Goal: Communication & Community: Answer question/provide support

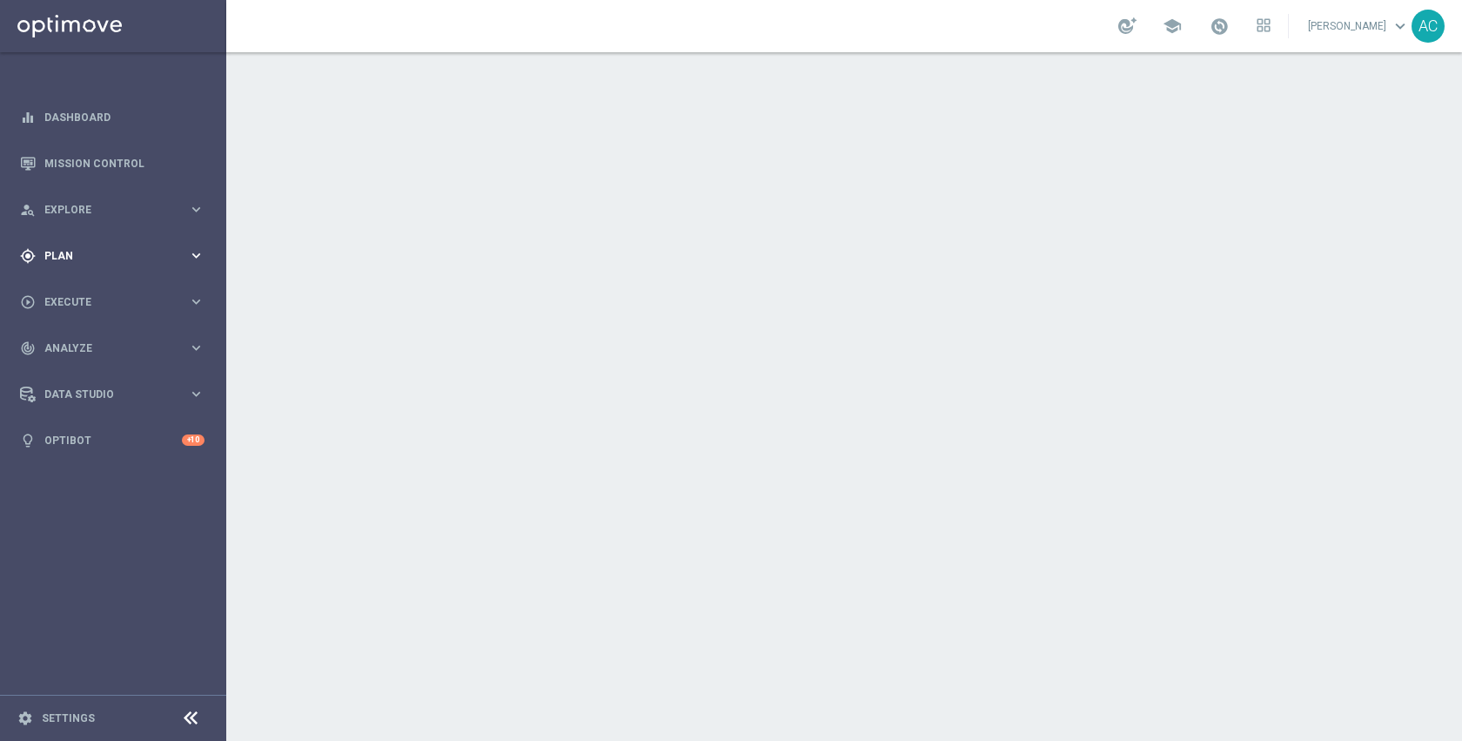
click at [123, 263] on div "gps_fixed Plan" at bounding box center [104, 256] width 168 height 16
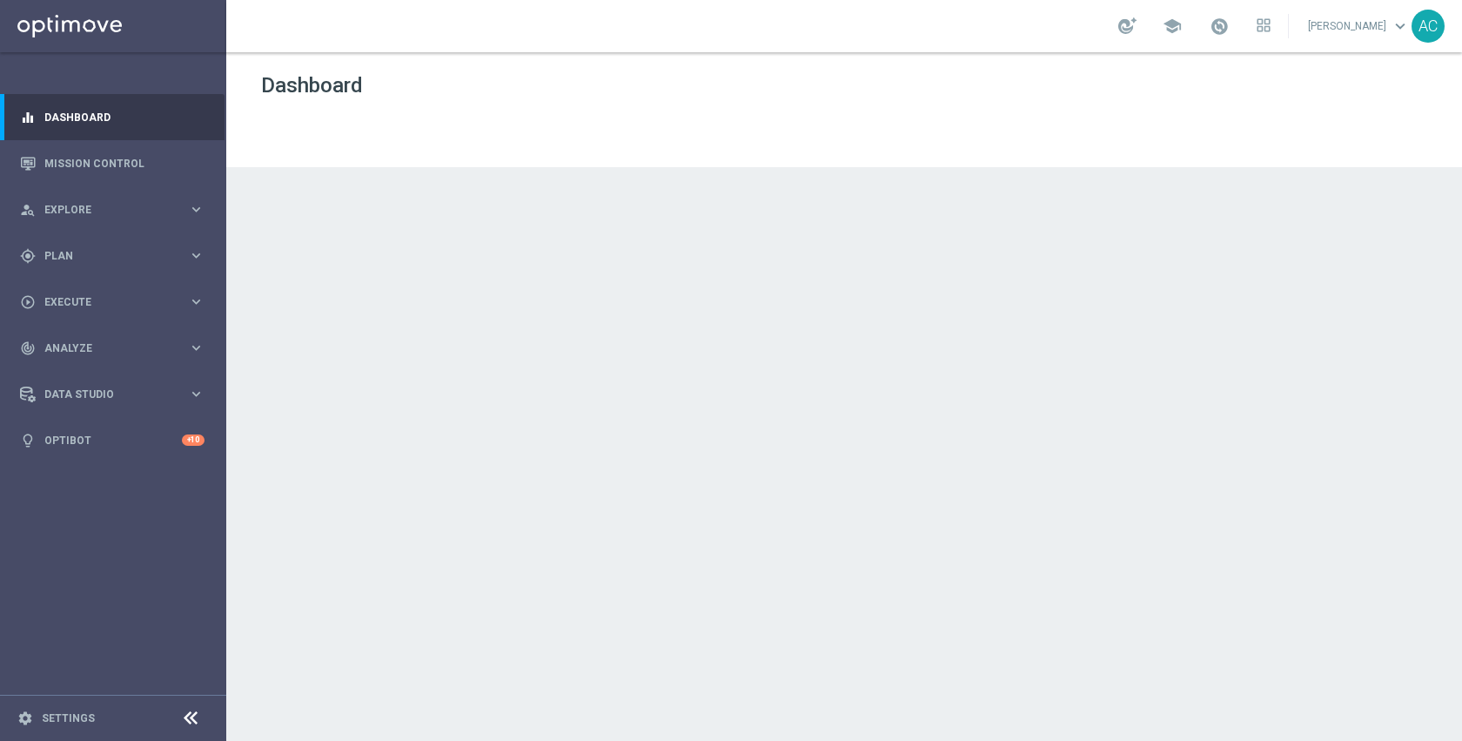
click at [96, 292] on div "play_circle_outline Execute keyboard_arrow_right" at bounding box center [112, 302] width 225 height 46
click at [93, 257] on span "Plan" at bounding box center [116, 256] width 144 height 10
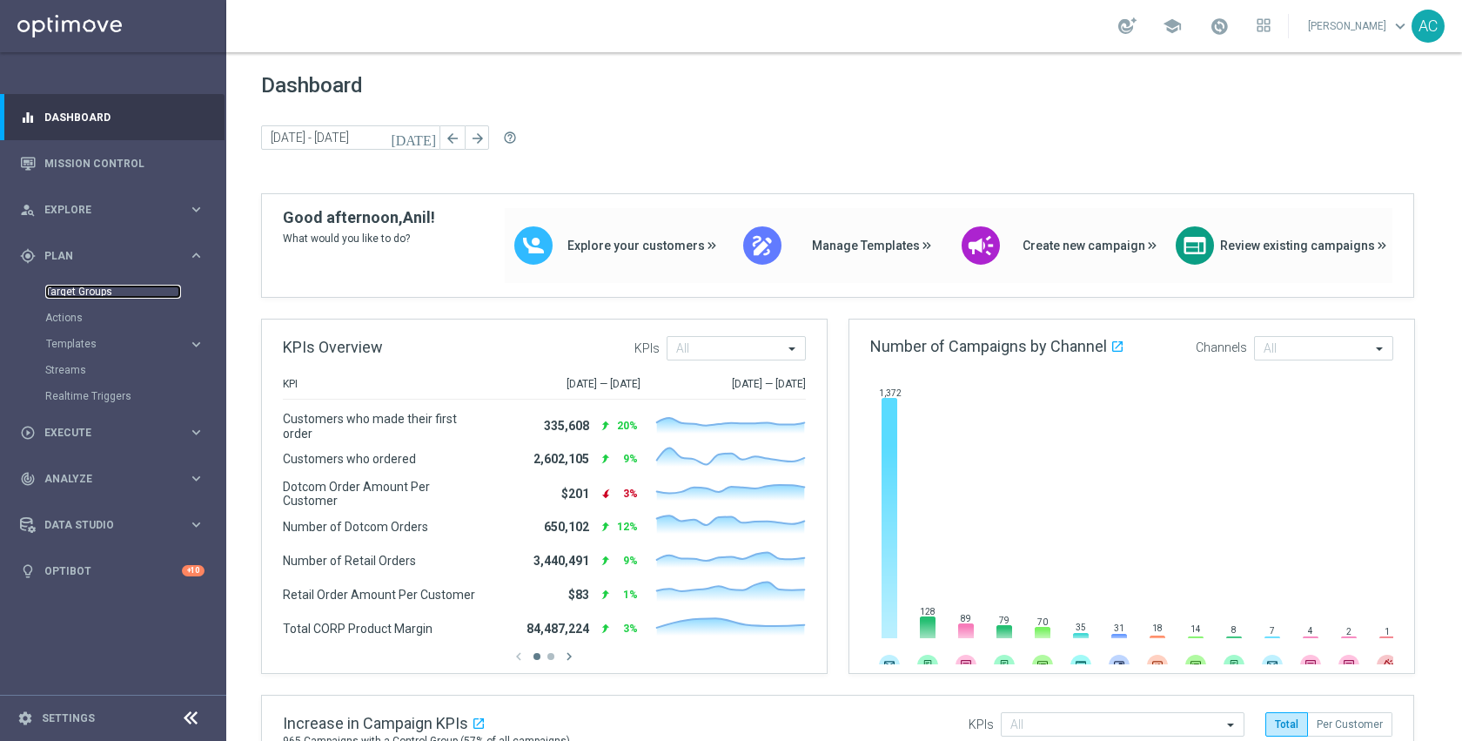
click at [97, 292] on link "Target Groups" at bounding box center [113, 292] width 136 height 14
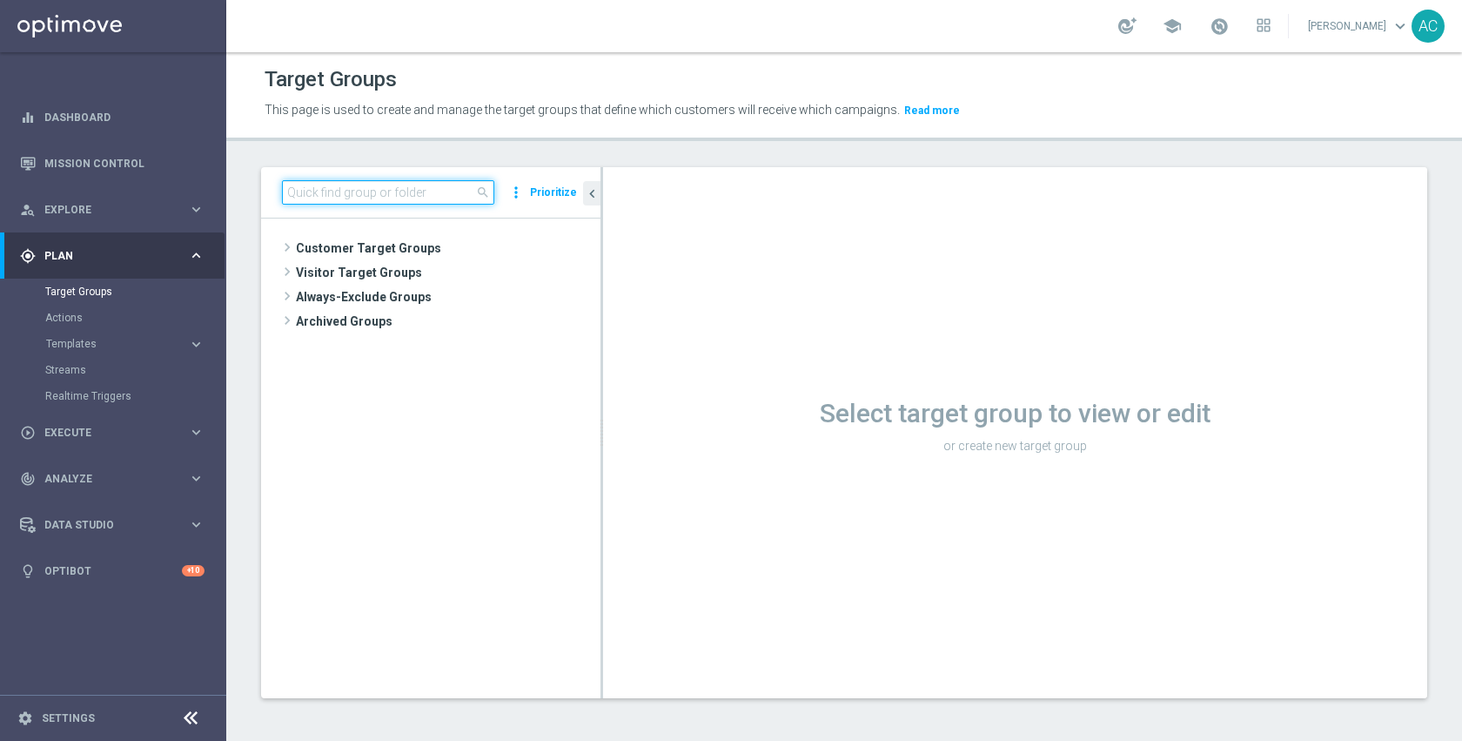
click at [445, 195] on input at bounding box center [388, 192] width 212 height 24
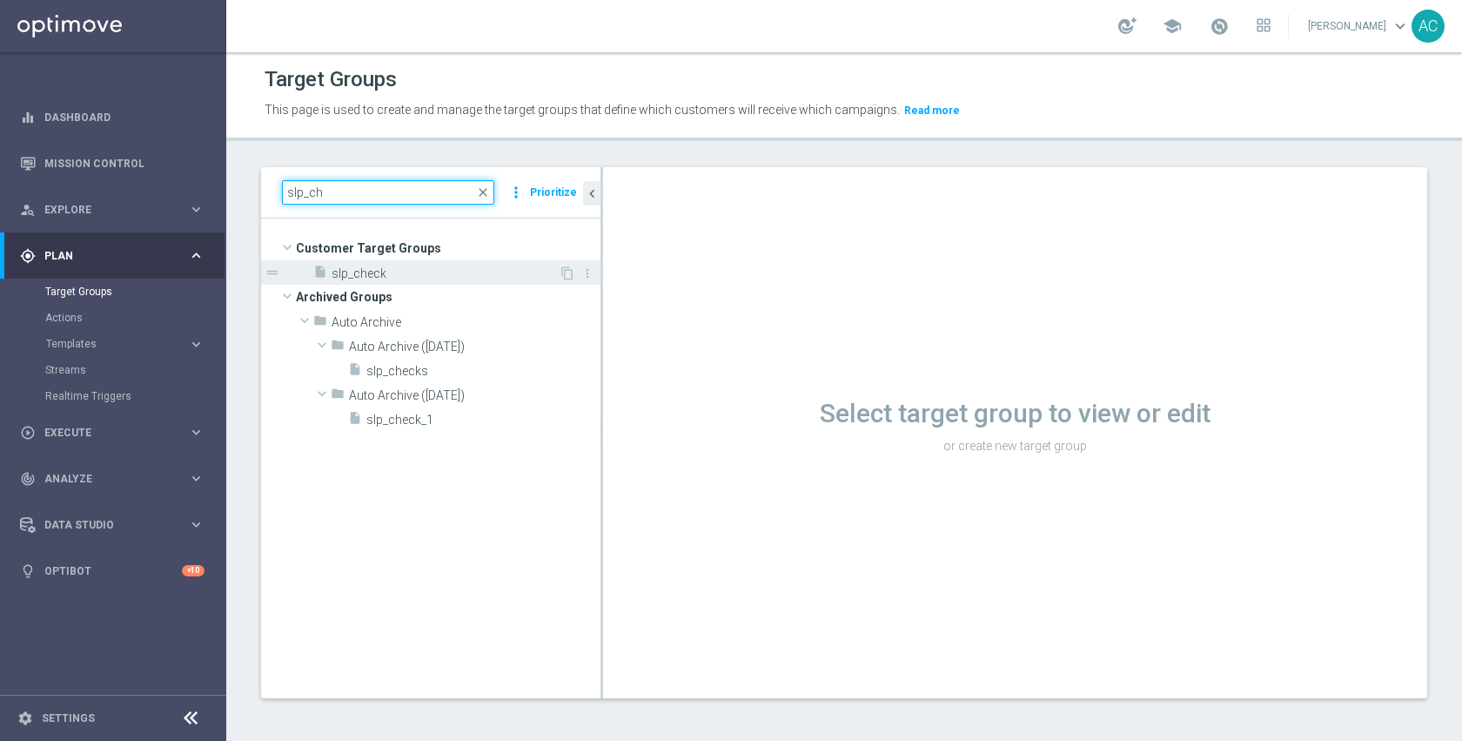
type input "slp_ch"
click at [447, 280] on div "insert_drive_file slp_check" at bounding box center [435, 272] width 245 height 24
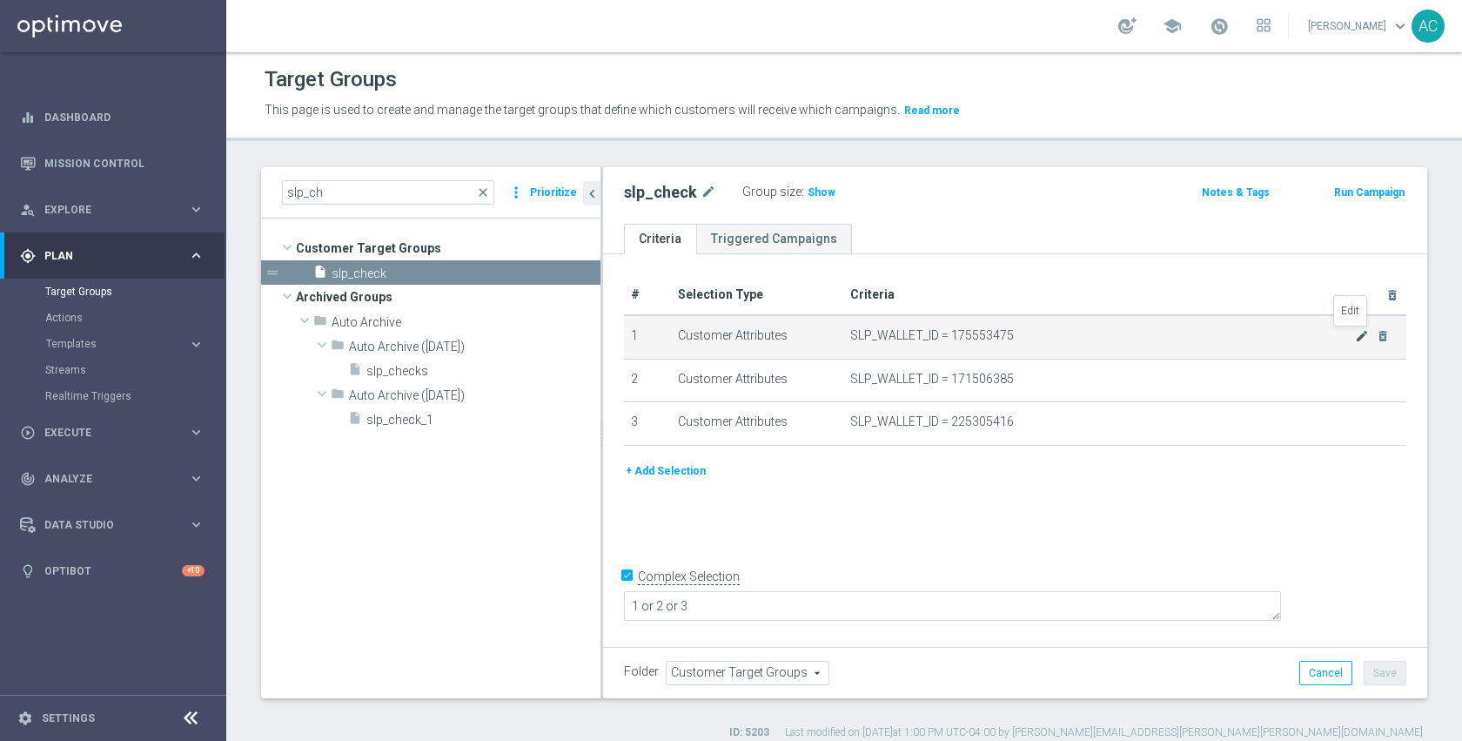
click at [1355, 334] on icon "mode_edit" at bounding box center [1362, 336] width 14 height 14
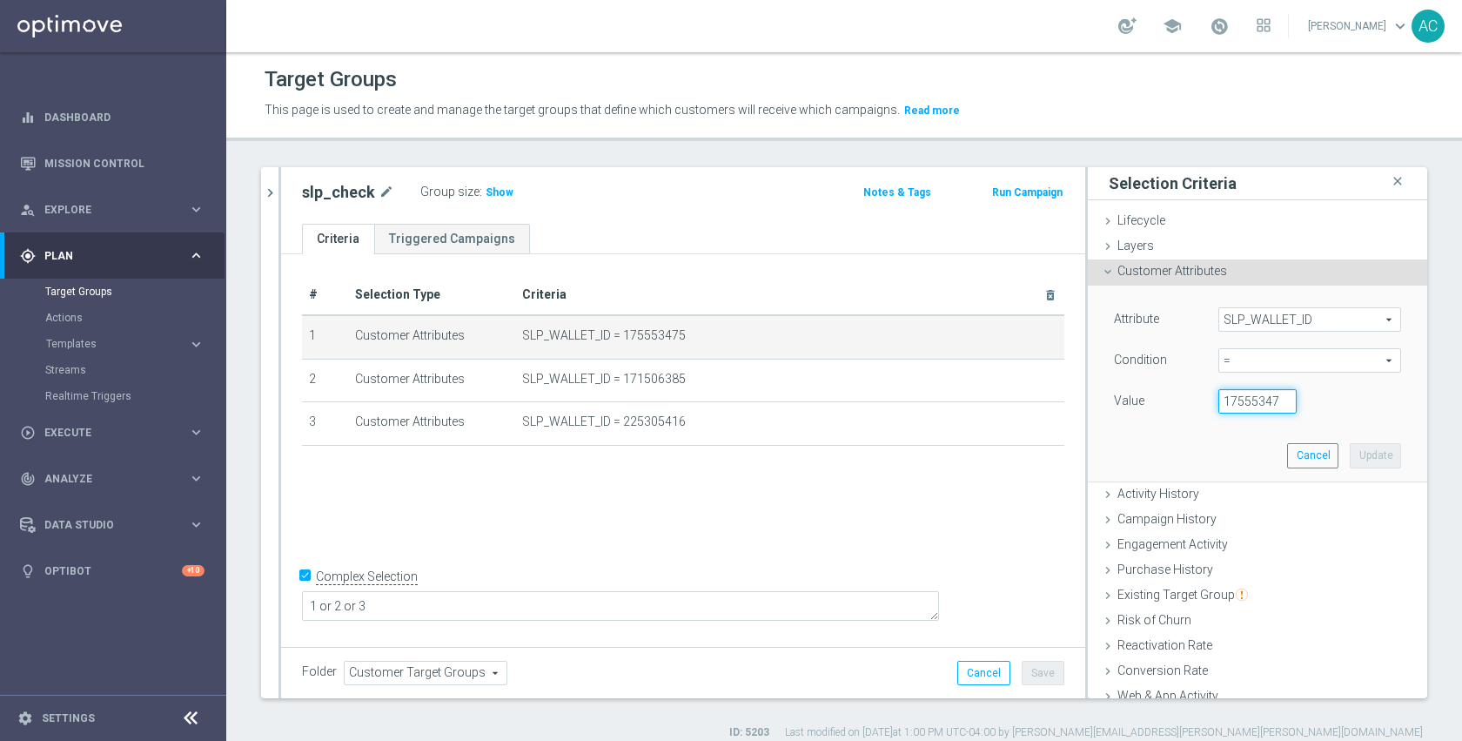
click at [1226, 407] on input "175553475" at bounding box center [1258, 401] width 78 height 24
paste input "230612611"
type input "230612611"
click at [1350, 447] on button "Update" at bounding box center [1375, 455] width 51 height 24
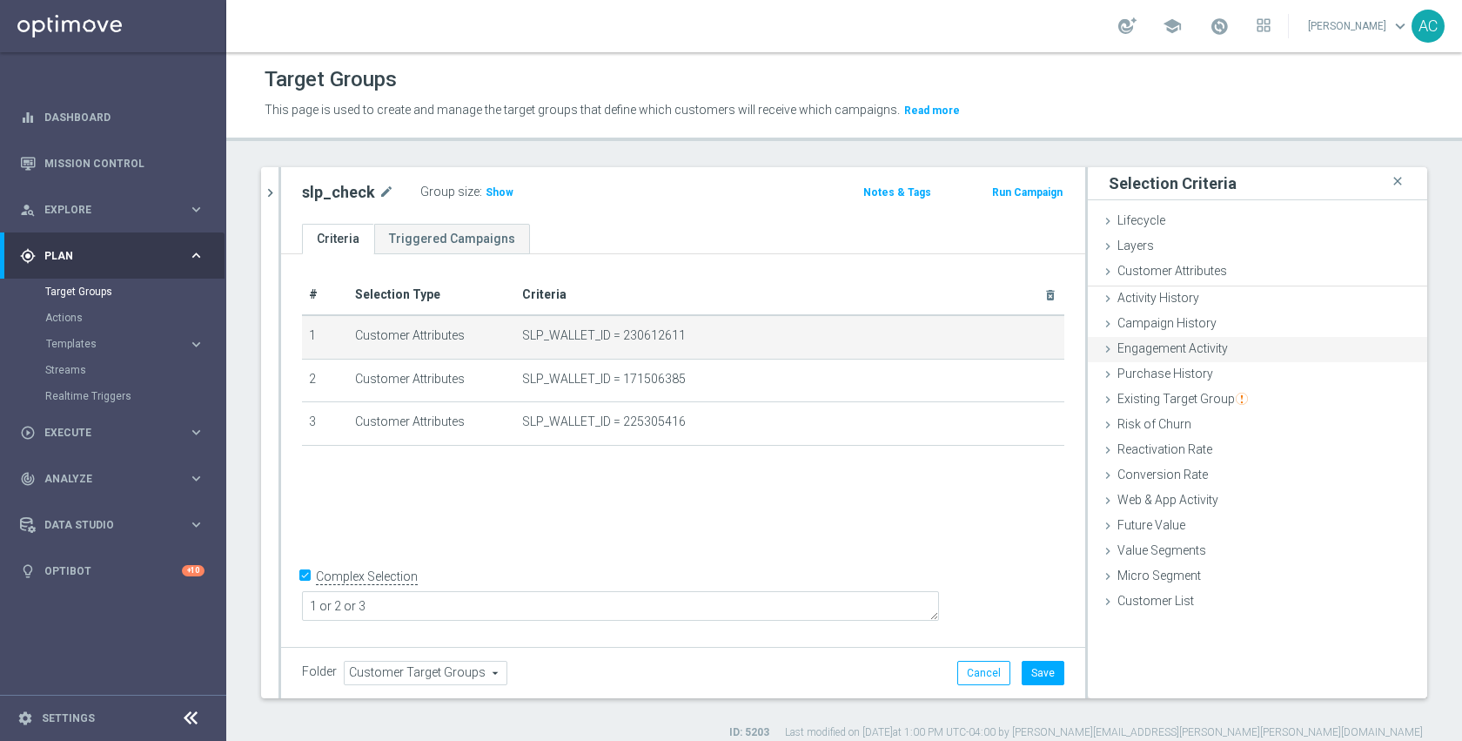
scroll to position [0, 0]
click at [496, 191] on span "Show" at bounding box center [500, 192] width 28 height 12
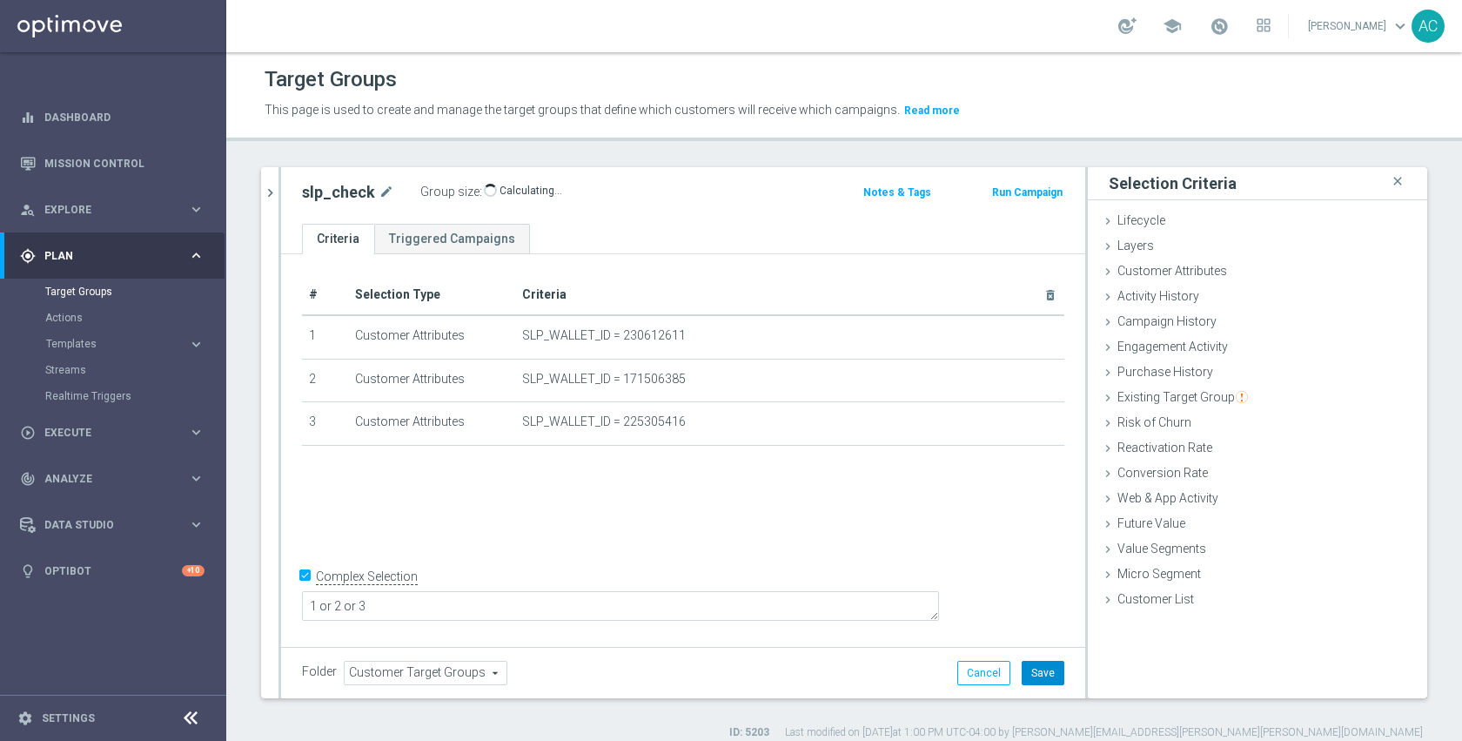
click at [1038, 663] on button "Save" at bounding box center [1043, 673] width 43 height 24
click at [820, 500] on div "# Selection Type Criteria delete_forever 1 Customer Attributes SLP_WALLET_ID = …" at bounding box center [683, 448] width 804 height 388
click at [487, 191] on span "3" at bounding box center [492, 194] width 10 height 17
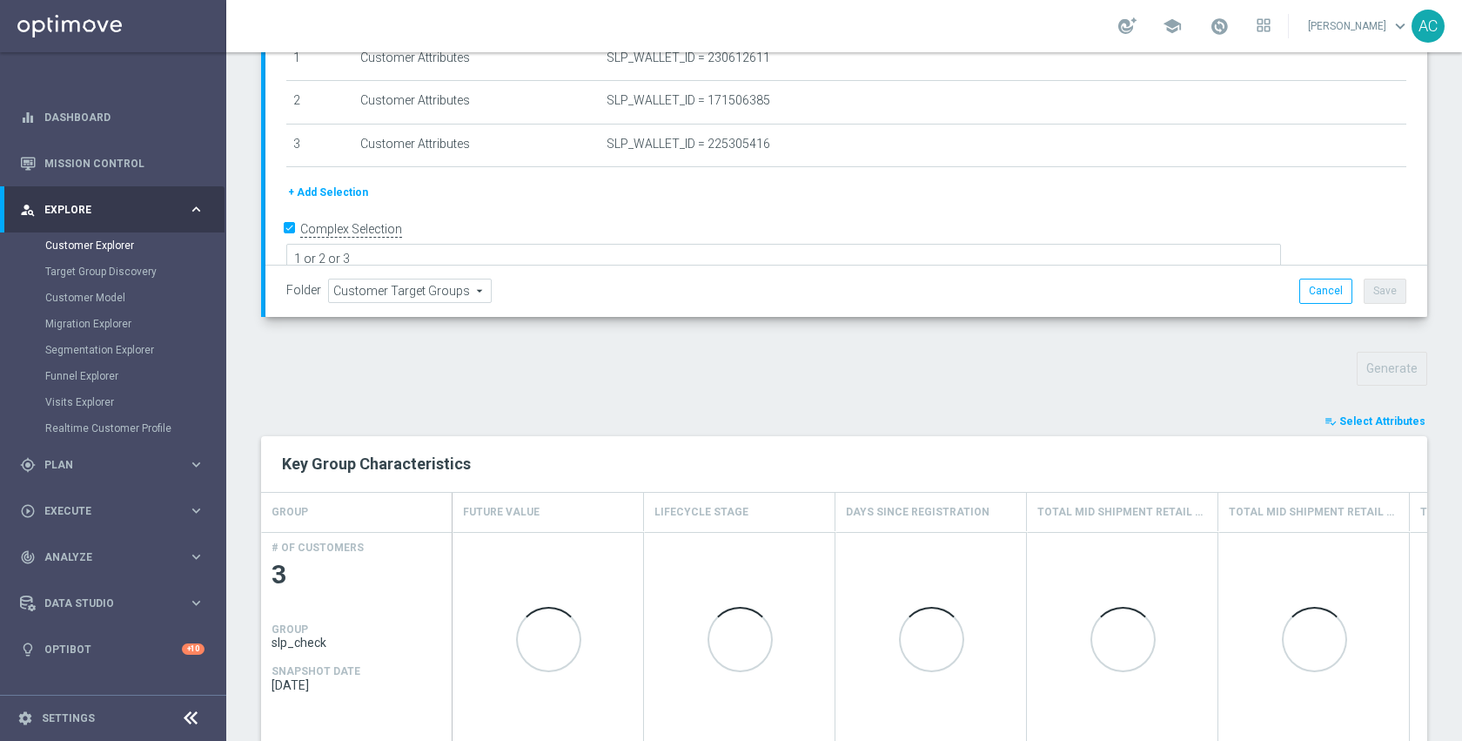
scroll to position [356, 0]
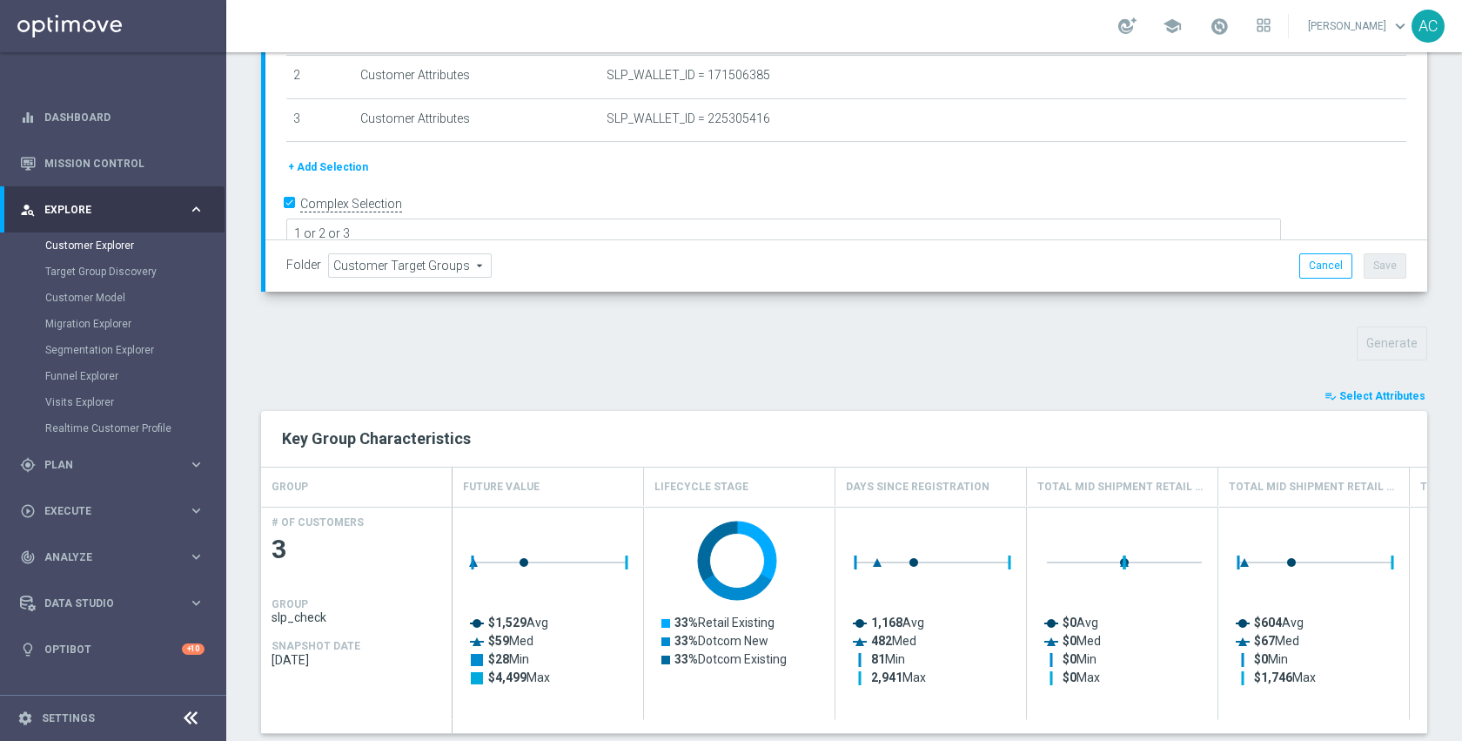
click at [1393, 397] on span "Select Attributes" at bounding box center [1383, 396] width 86 height 12
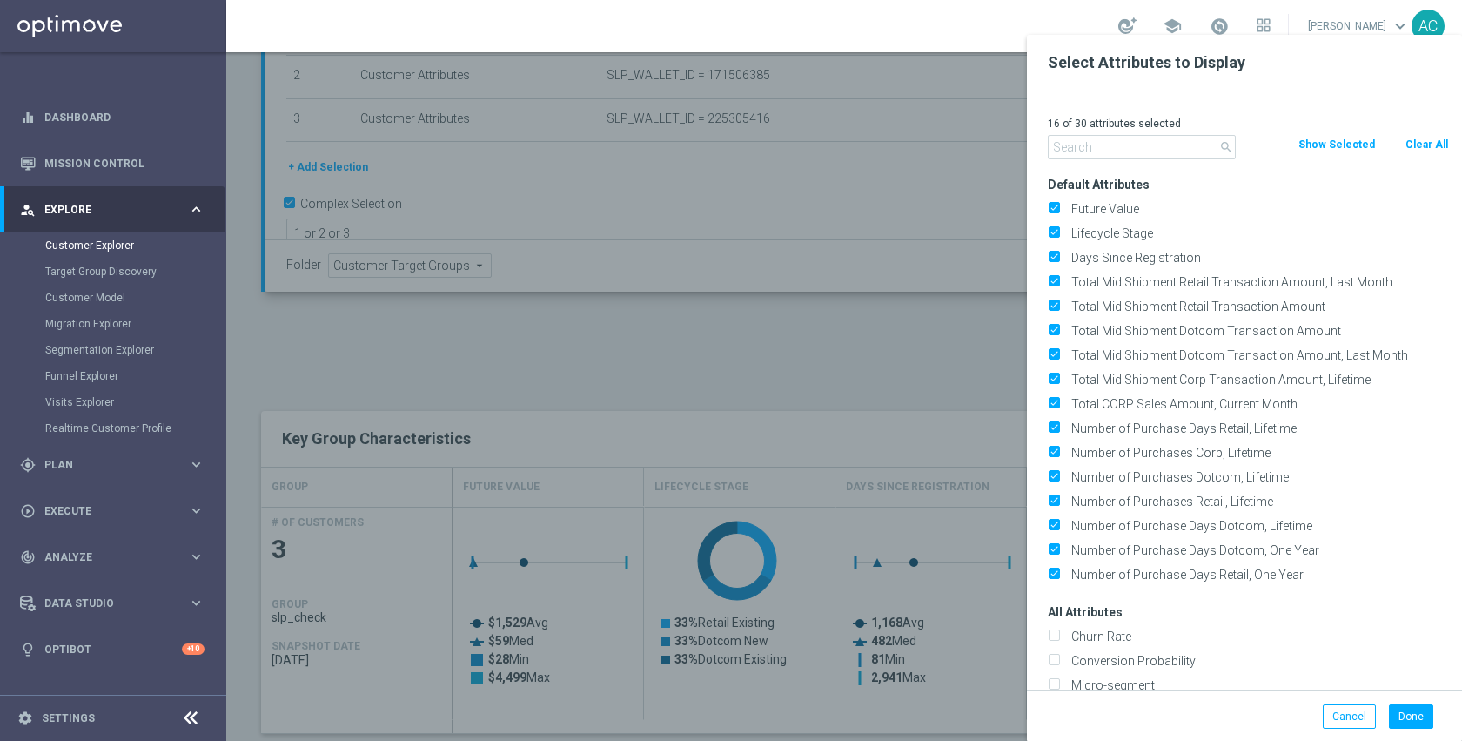
click at [1415, 149] on button "Clear All" at bounding box center [1427, 144] width 46 height 19
checkbox input "false"
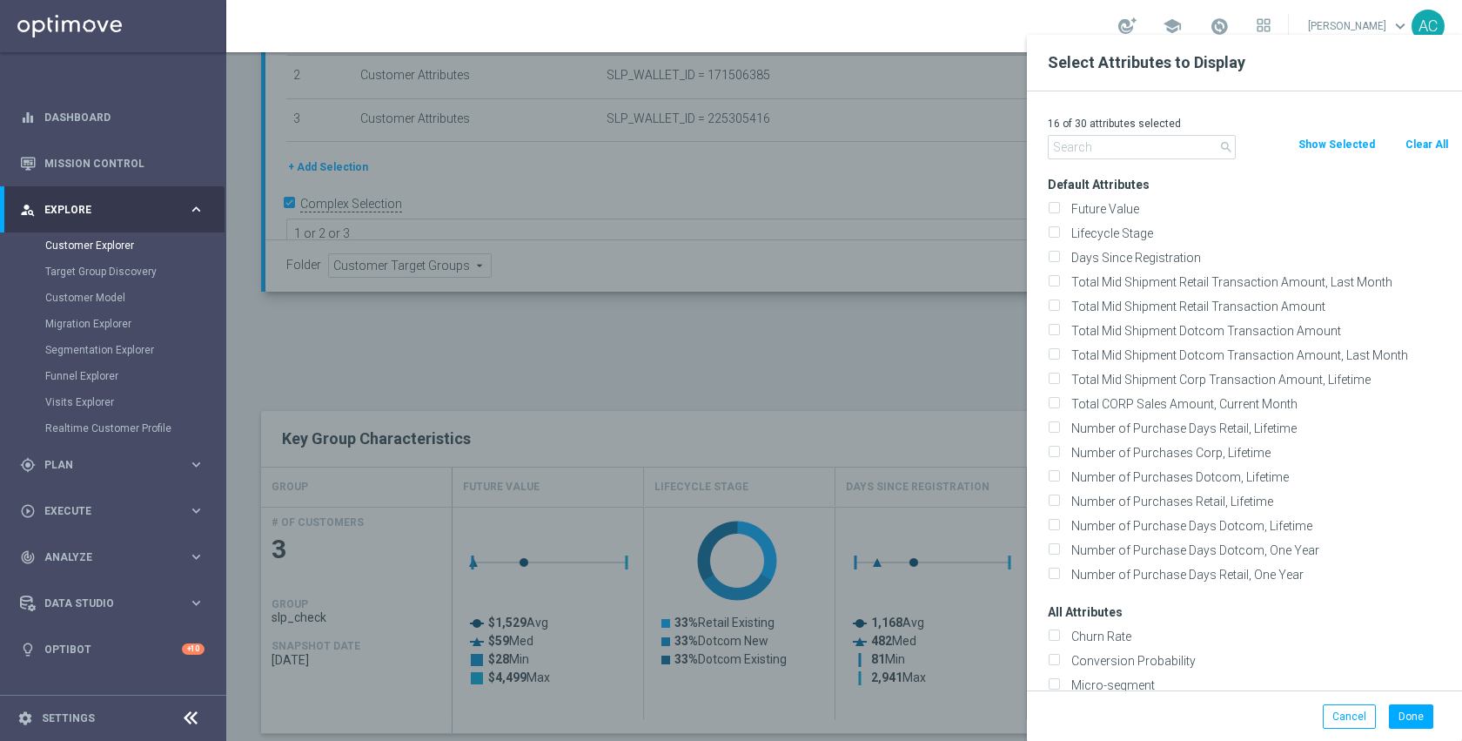
checkbox input "false"
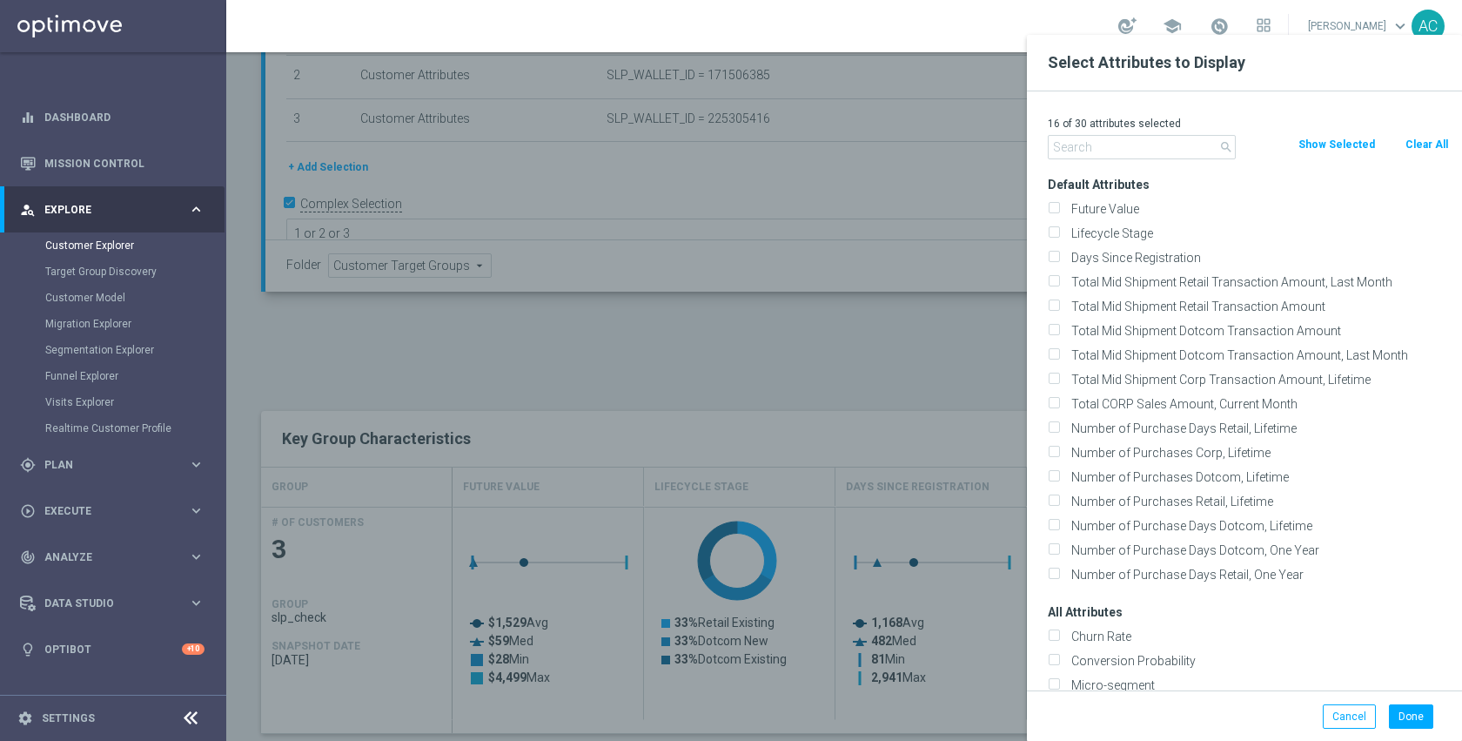
checkbox input "false"
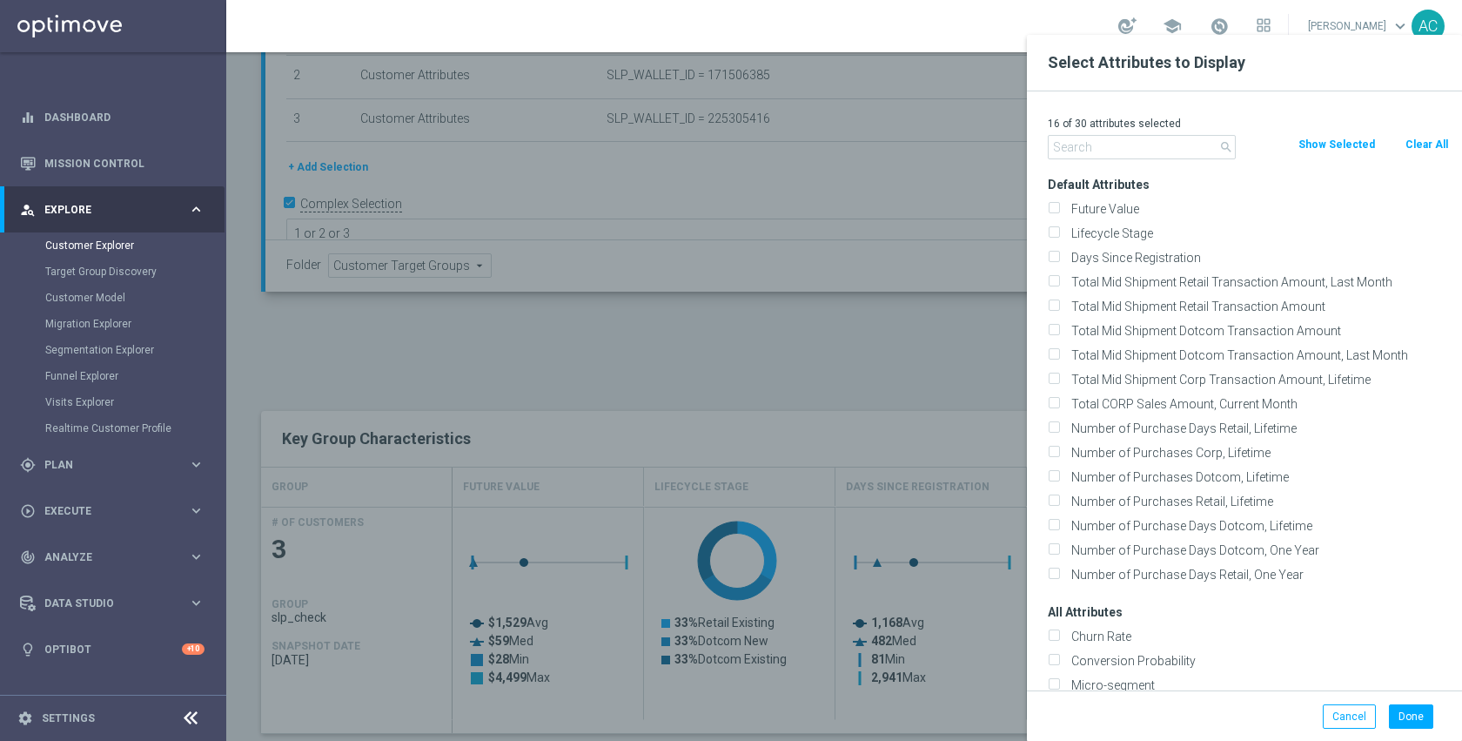
checkbox input "false"
click at [1131, 151] on input "text" at bounding box center [1142, 147] width 188 height 24
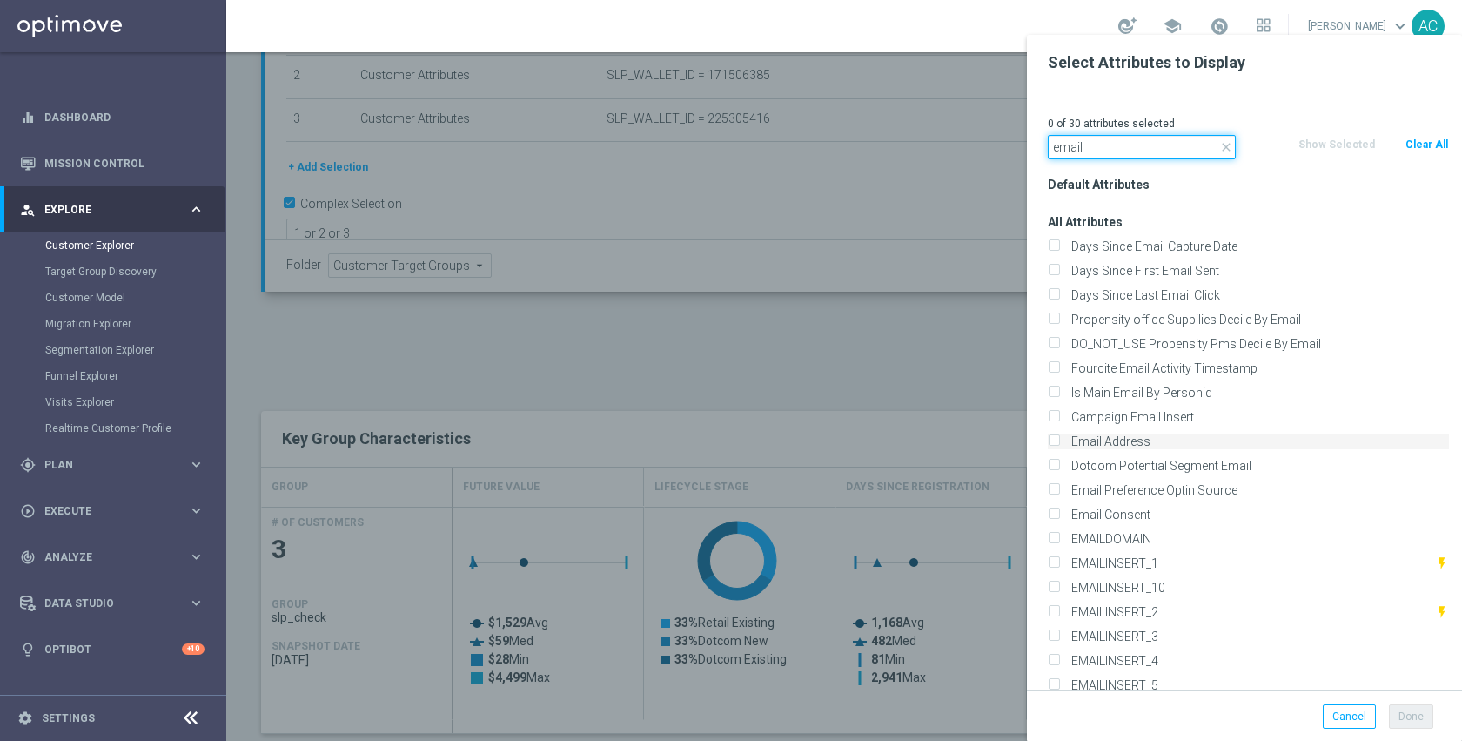
type input "email"
click at [1133, 434] on label "Email Address" at bounding box center [1257, 441] width 384 height 16
click at [1059, 438] on input "Email Address" at bounding box center [1053, 443] width 11 height 11
checkbox input "true"
click at [1109, 154] on input "email" at bounding box center [1142, 147] width 188 height 24
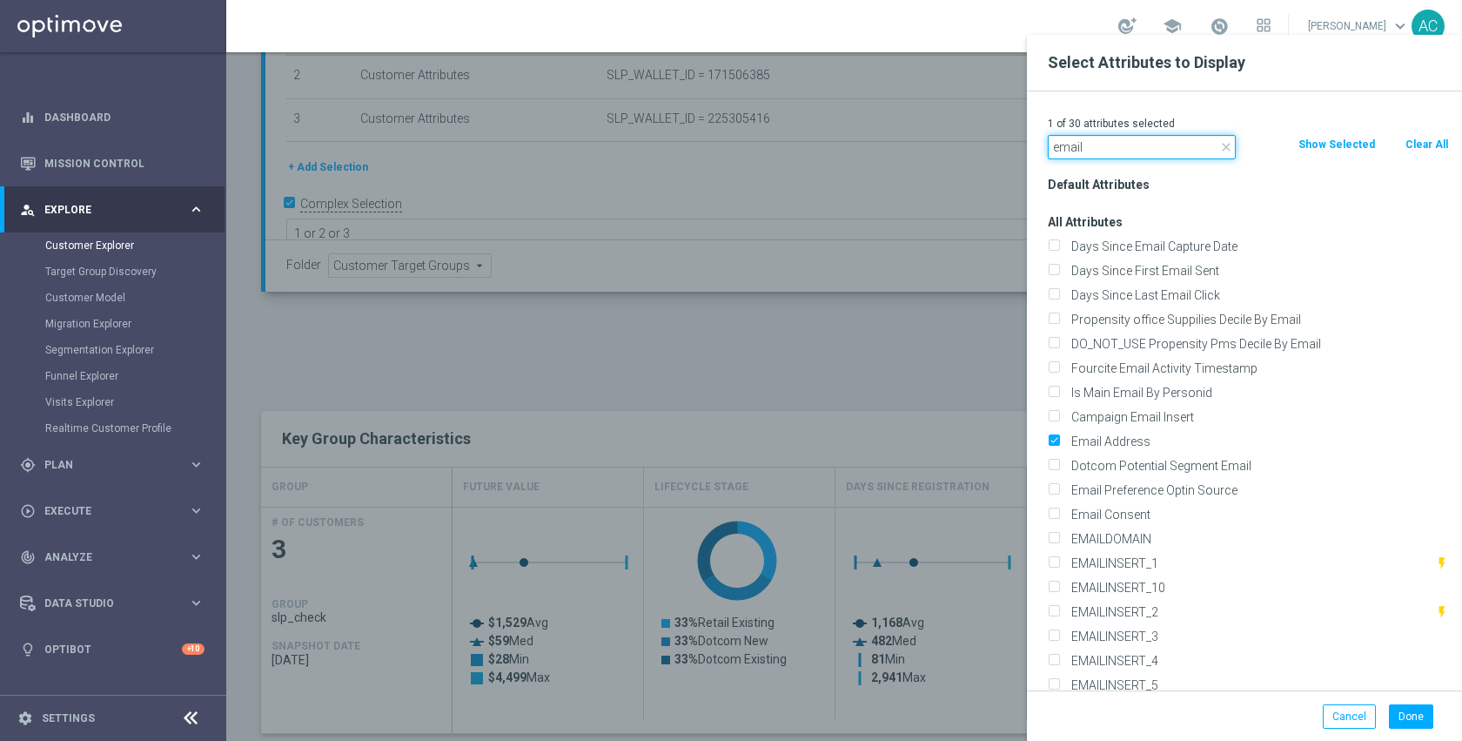
click at [1109, 154] on input "email" at bounding box center [1142, 147] width 188 height 24
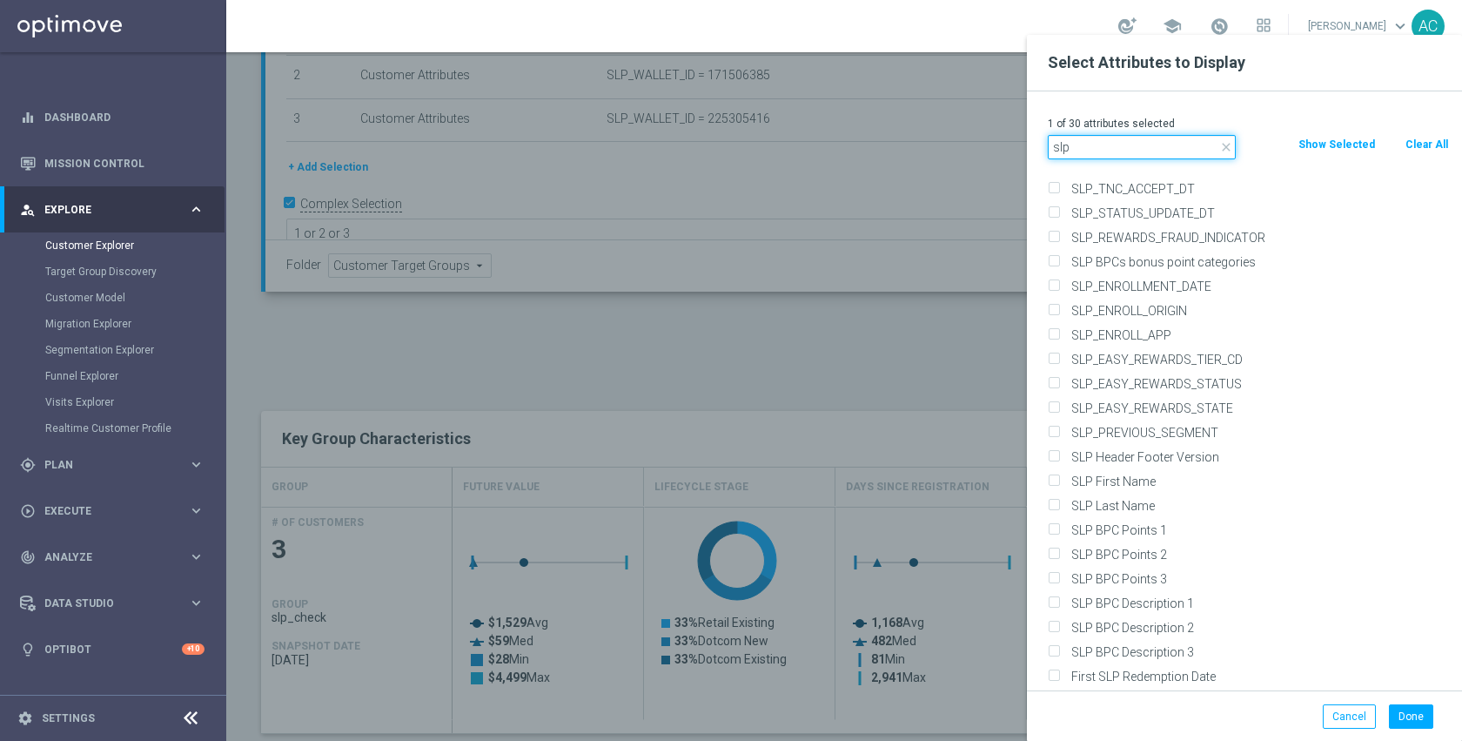
scroll to position [552, 0]
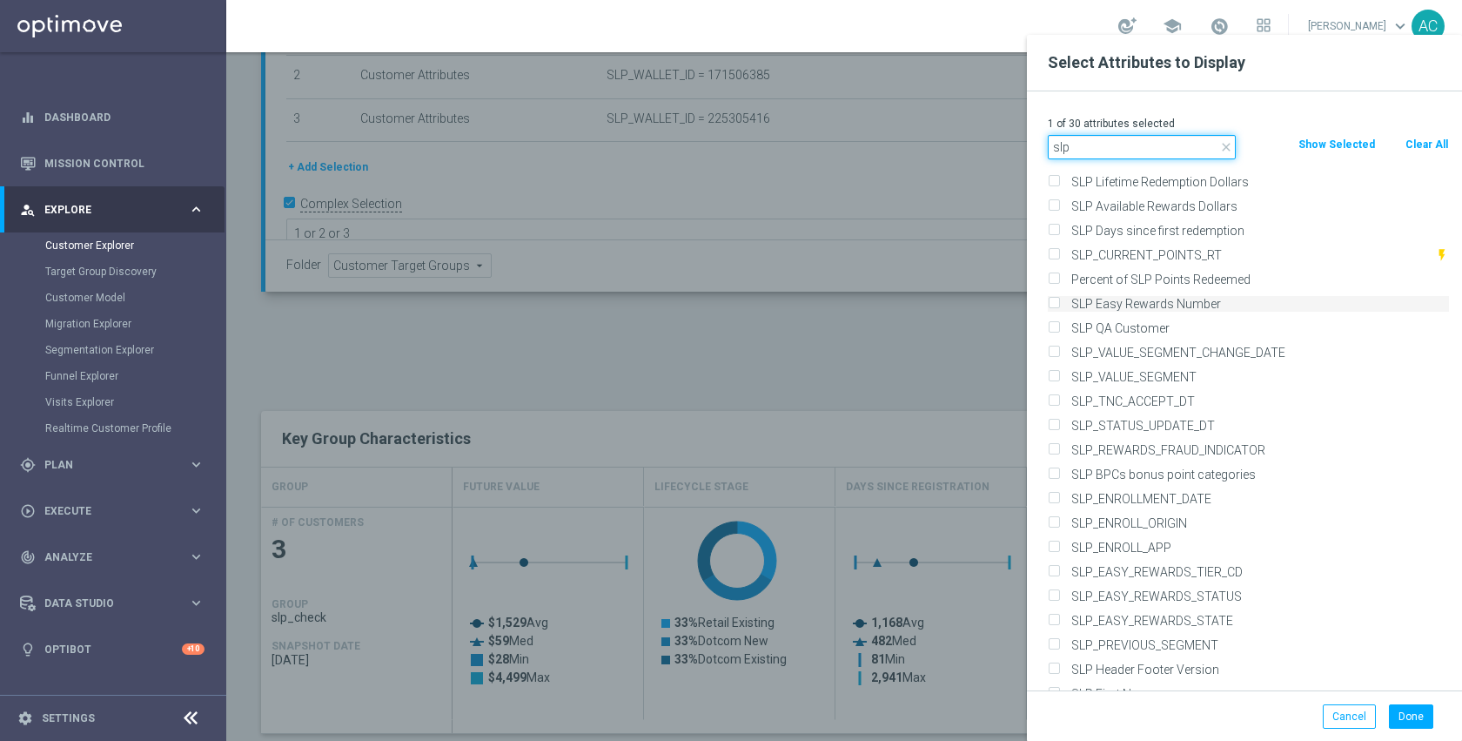
type input "slp"
click at [1147, 300] on label "SLP Easy Rewards Number" at bounding box center [1257, 304] width 384 height 16
click at [1059, 300] on input "SLP Easy Rewards Number" at bounding box center [1053, 305] width 11 height 11
checkbox input "true"
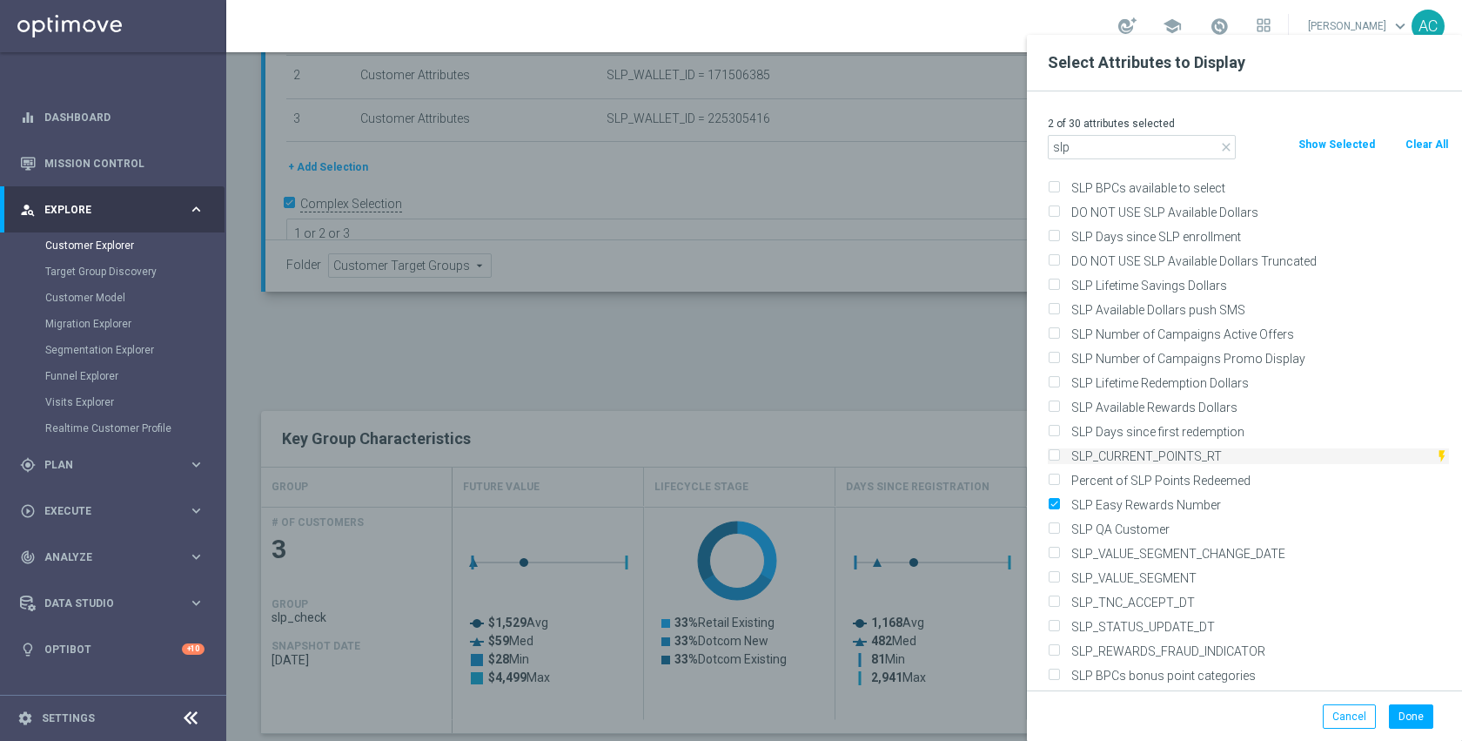
scroll to position [303, 0]
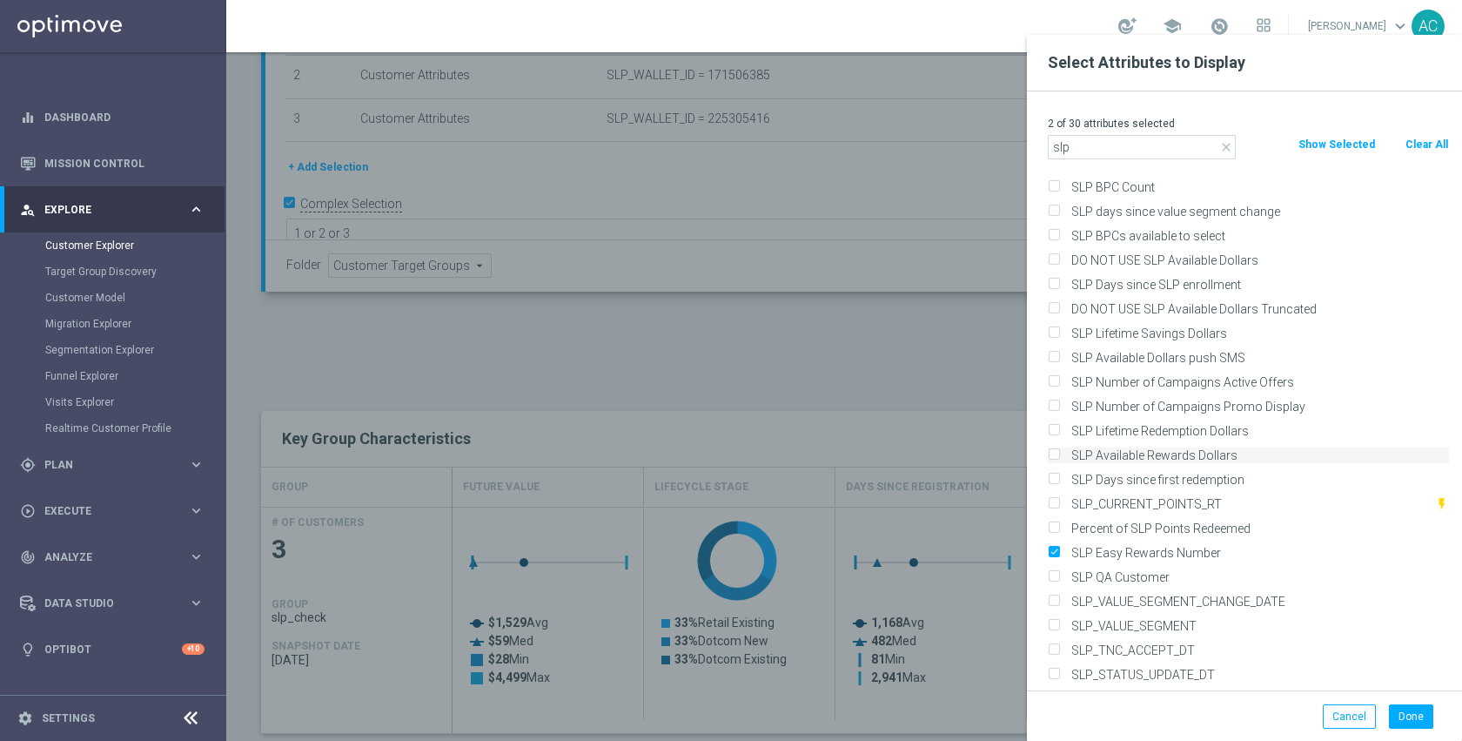
click at [1175, 454] on label "SLP Available Rewards Dollars" at bounding box center [1257, 455] width 384 height 16
click at [1059, 454] on input "SLP Available Rewards Dollars" at bounding box center [1053, 457] width 11 height 11
checkbox input "true"
click at [1166, 426] on label "SLP Lifetime Redemption Dollars" at bounding box center [1257, 431] width 384 height 16
click at [1059, 427] on input "SLP Lifetime Redemption Dollars" at bounding box center [1053, 432] width 11 height 11
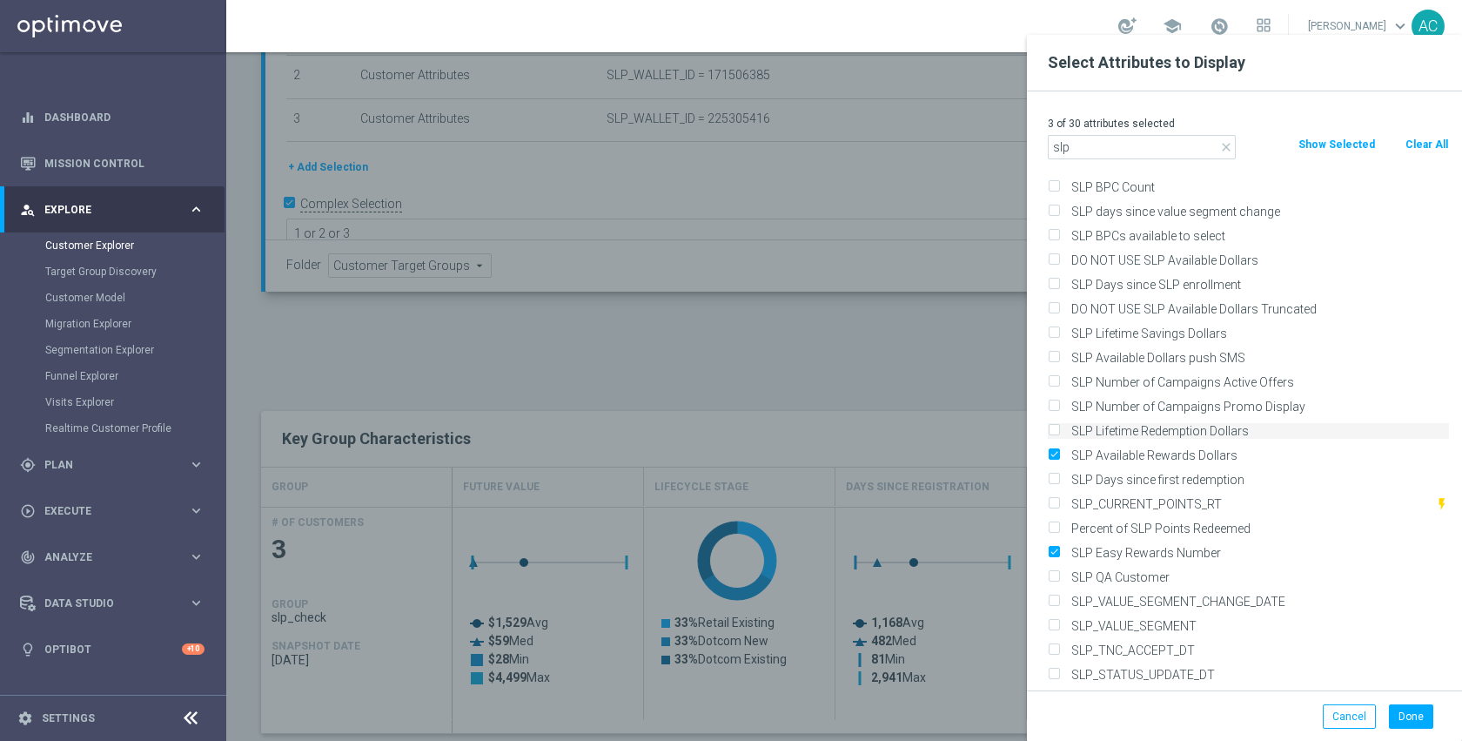
checkbox input "true"
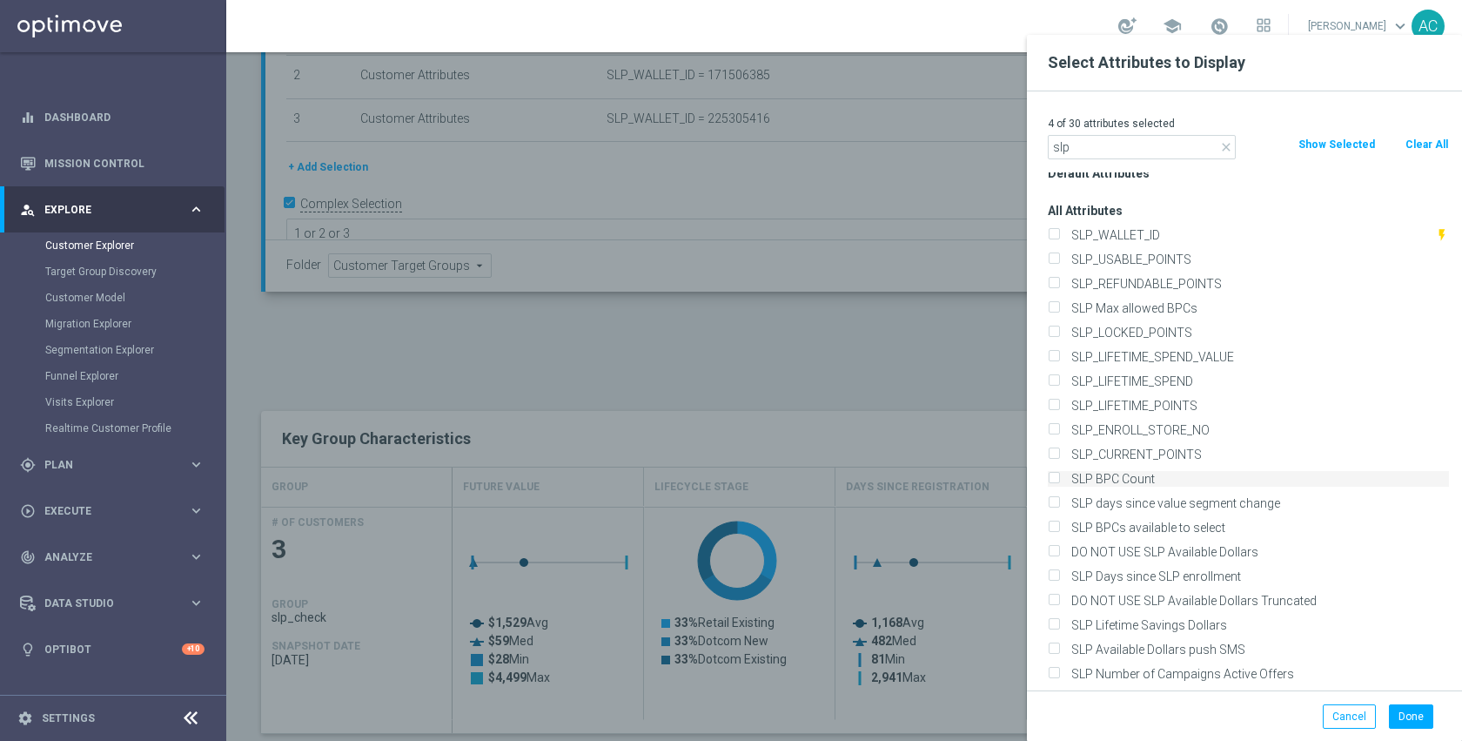
scroll to position [0, 0]
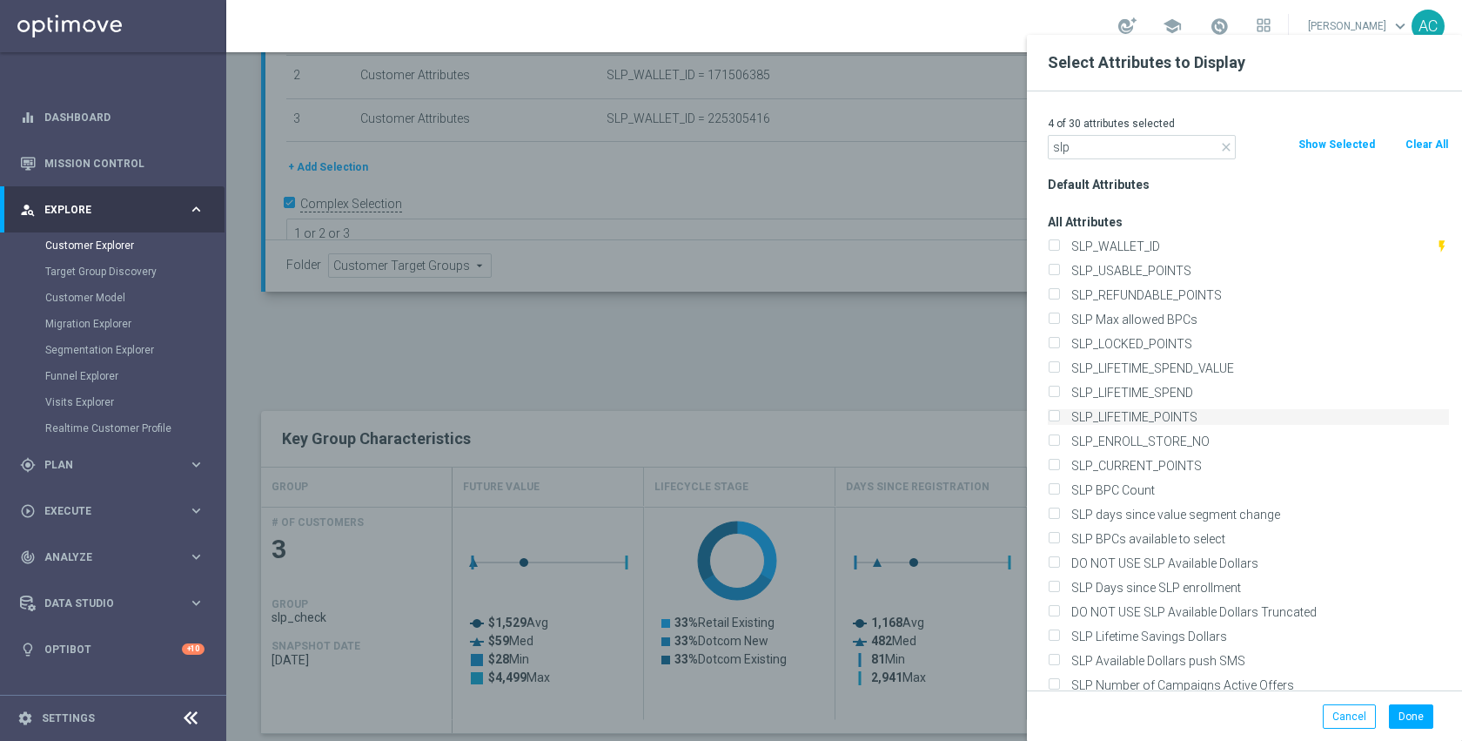
click at [1161, 417] on label "SLP_LIFETIME_POINTS" at bounding box center [1257, 417] width 384 height 16
click at [1059, 417] on input "SLP_LIFETIME_POINTS" at bounding box center [1053, 418] width 11 height 11
checkbox input "true"
click at [1125, 245] on label "SLP_WALLET_ID" at bounding box center [1250, 246] width 370 height 16
click at [1059, 245] on input "SLP_WALLET_ID" at bounding box center [1053, 248] width 11 height 11
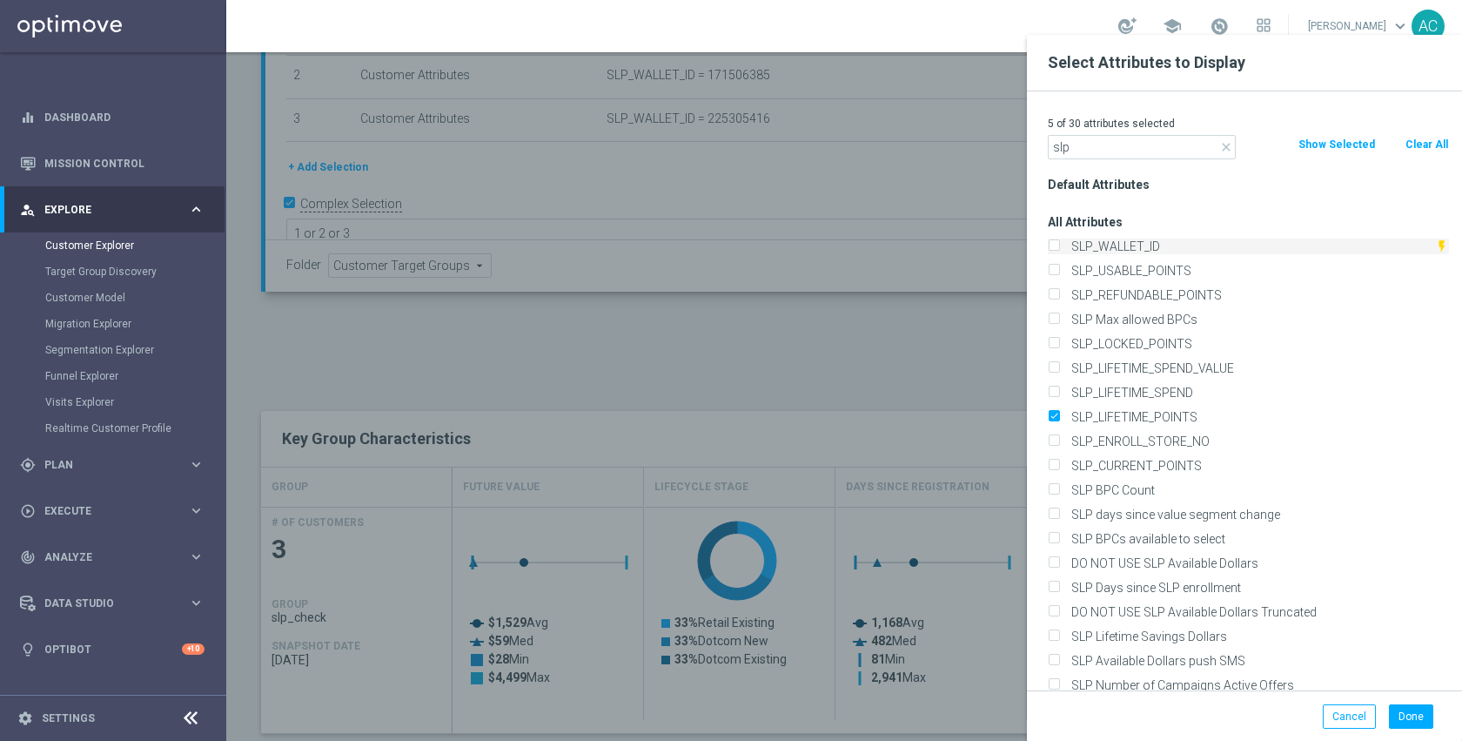
checkbox input "true"
click at [1404, 719] on button "Done" at bounding box center [1411, 716] width 44 height 24
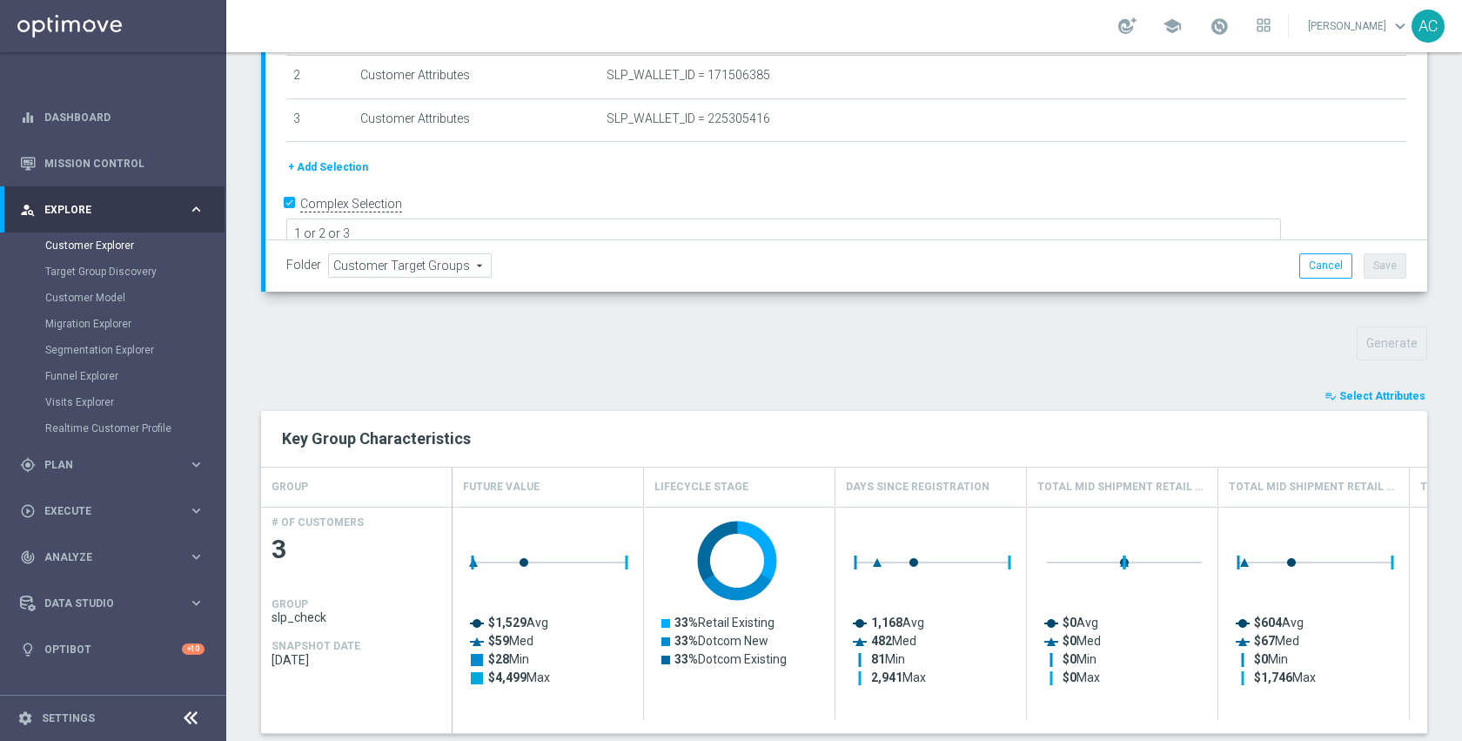
type input "Search"
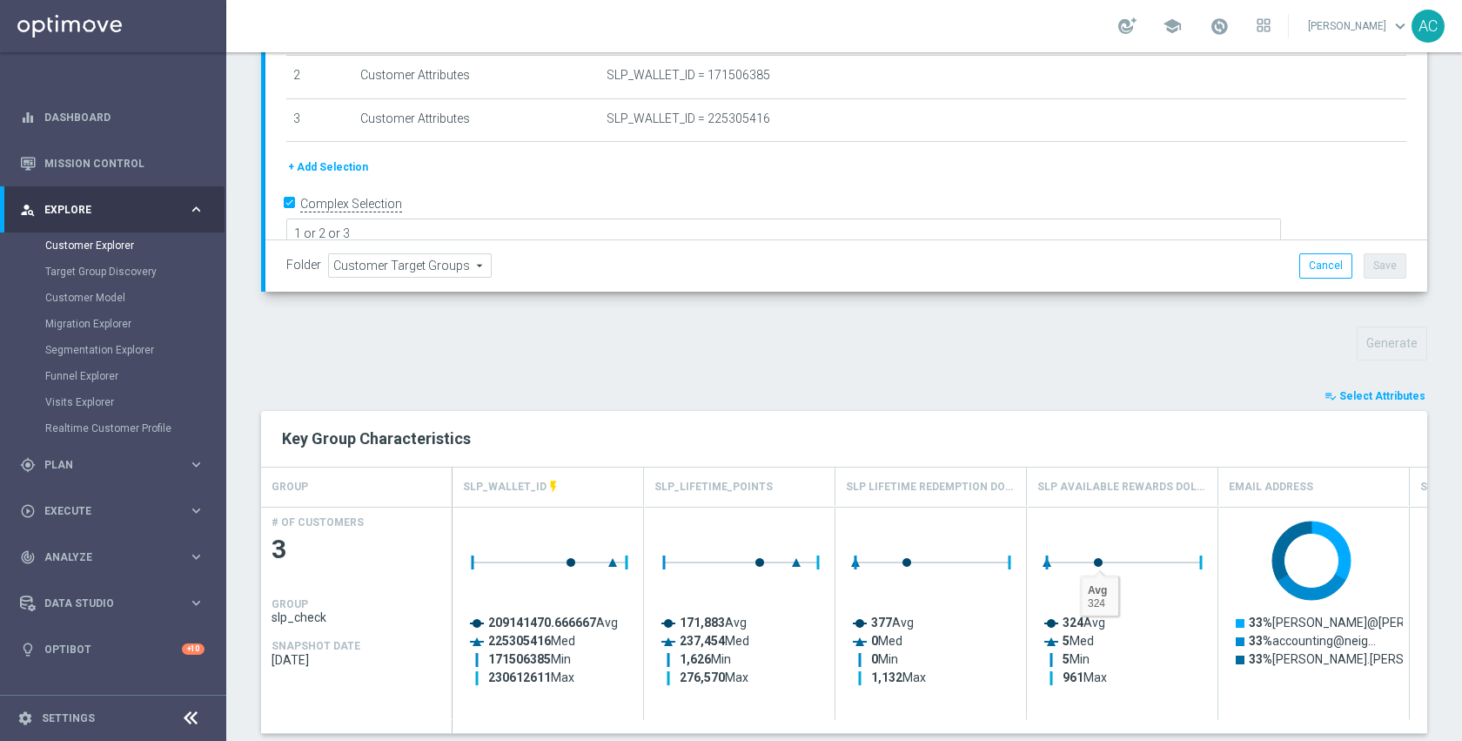
scroll to position [694, 0]
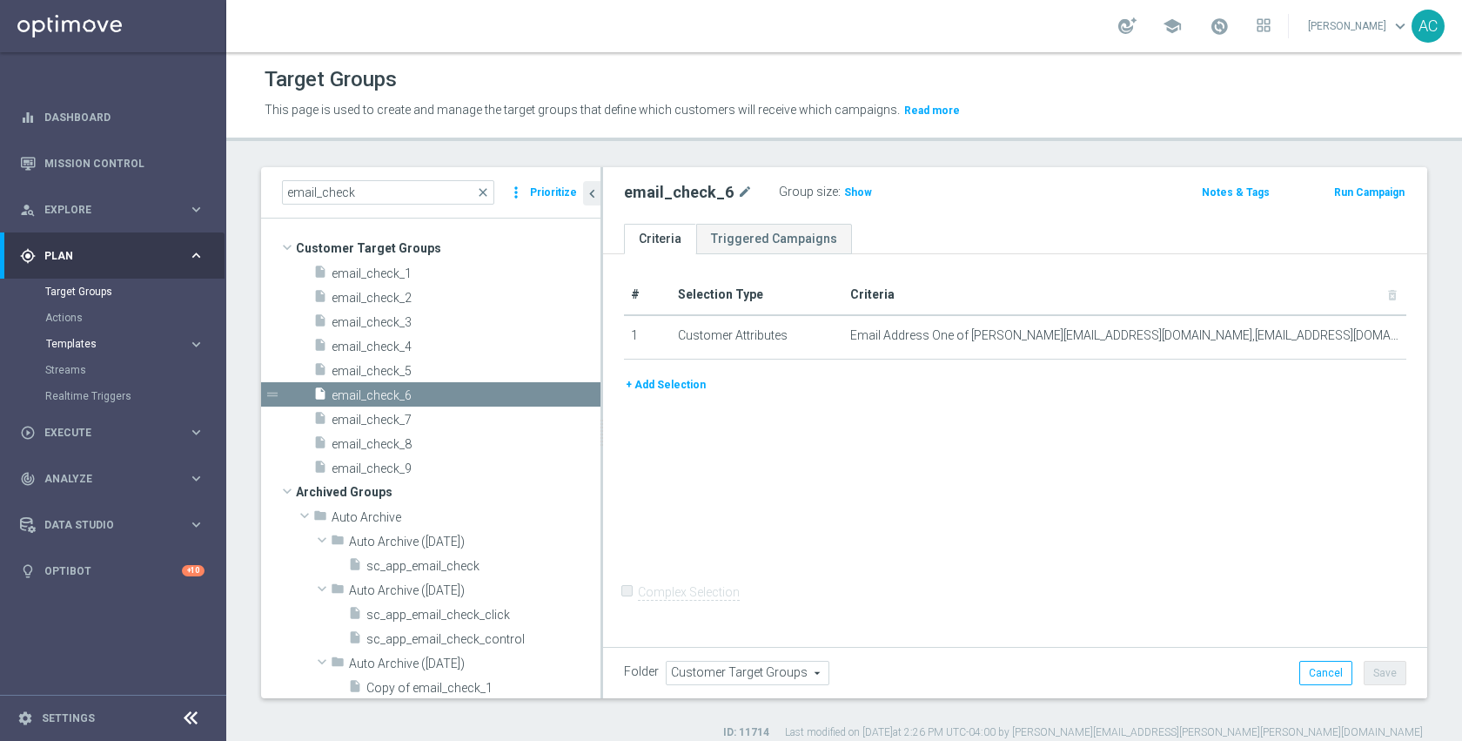
click at [86, 342] on span "Templates" at bounding box center [108, 344] width 124 height 10
click at [84, 371] on link "Optimail" at bounding box center [117, 370] width 127 height 14
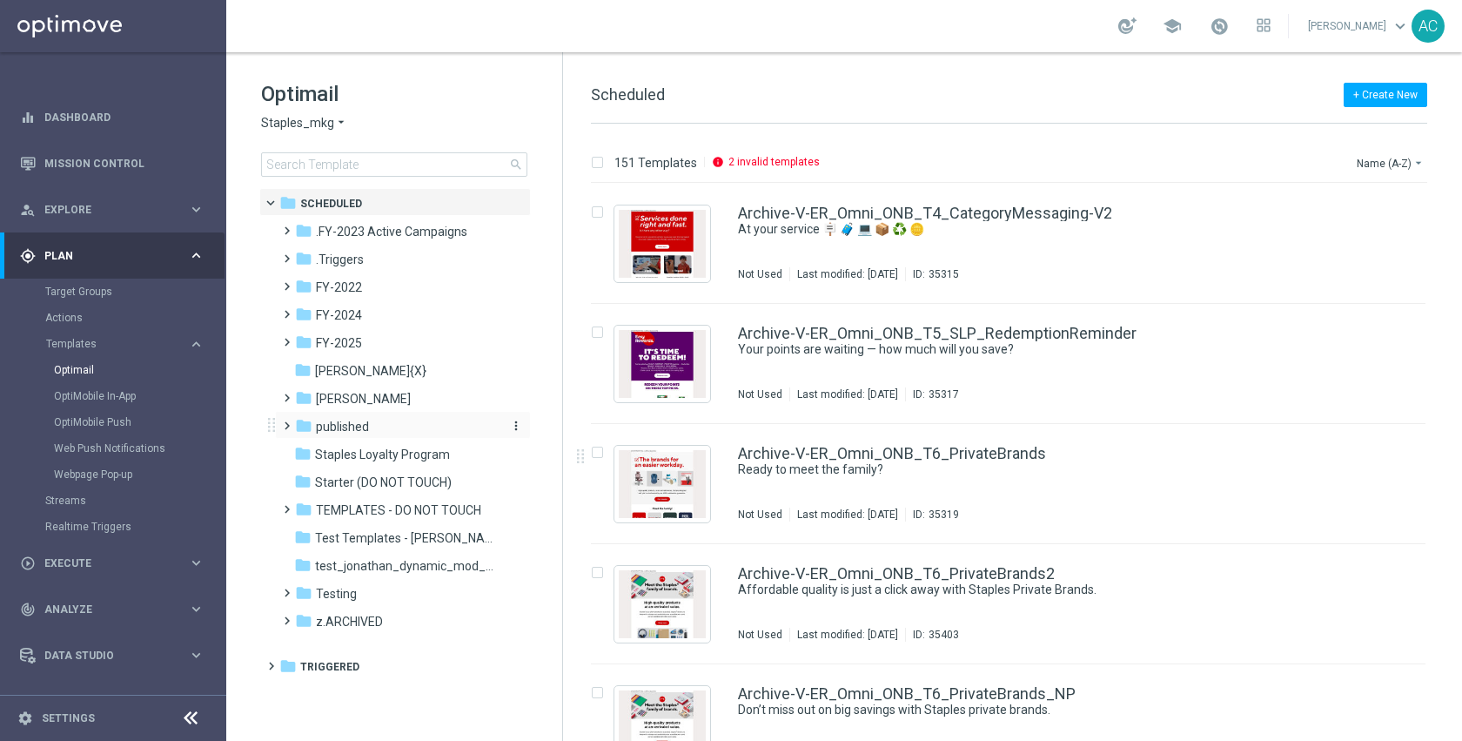
click at [419, 431] on div "folder published" at bounding box center [395, 427] width 200 height 20
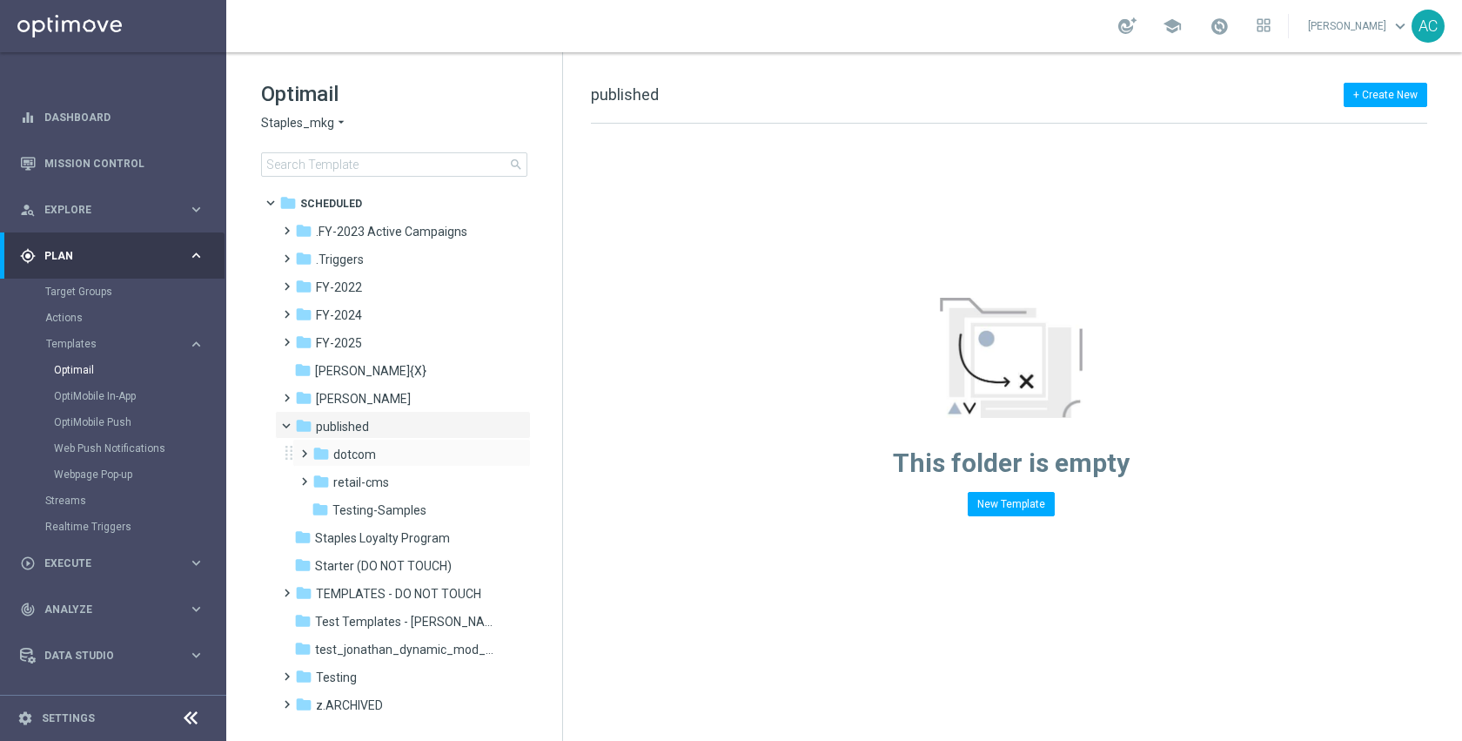
click at [464, 441] on div "folder dotcom more_vert" at bounding box center [411, 453] width 238 height 28
click at [377, 338] on div "folder FY-2025" at bounding box center [395, 343] width 200 height 20
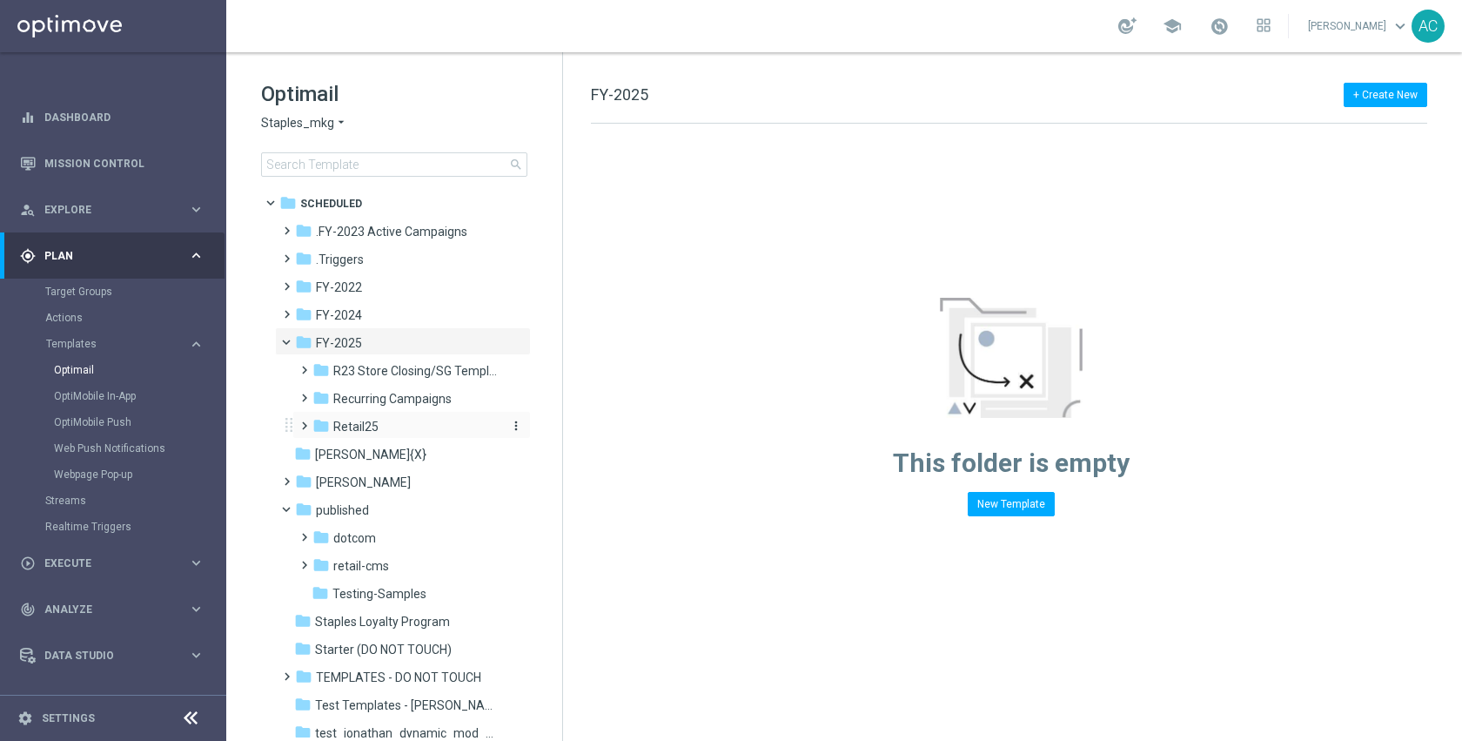
click at [395, 422] on div "folder Retail25" at bounding box center [404, 427] width 185 height 20
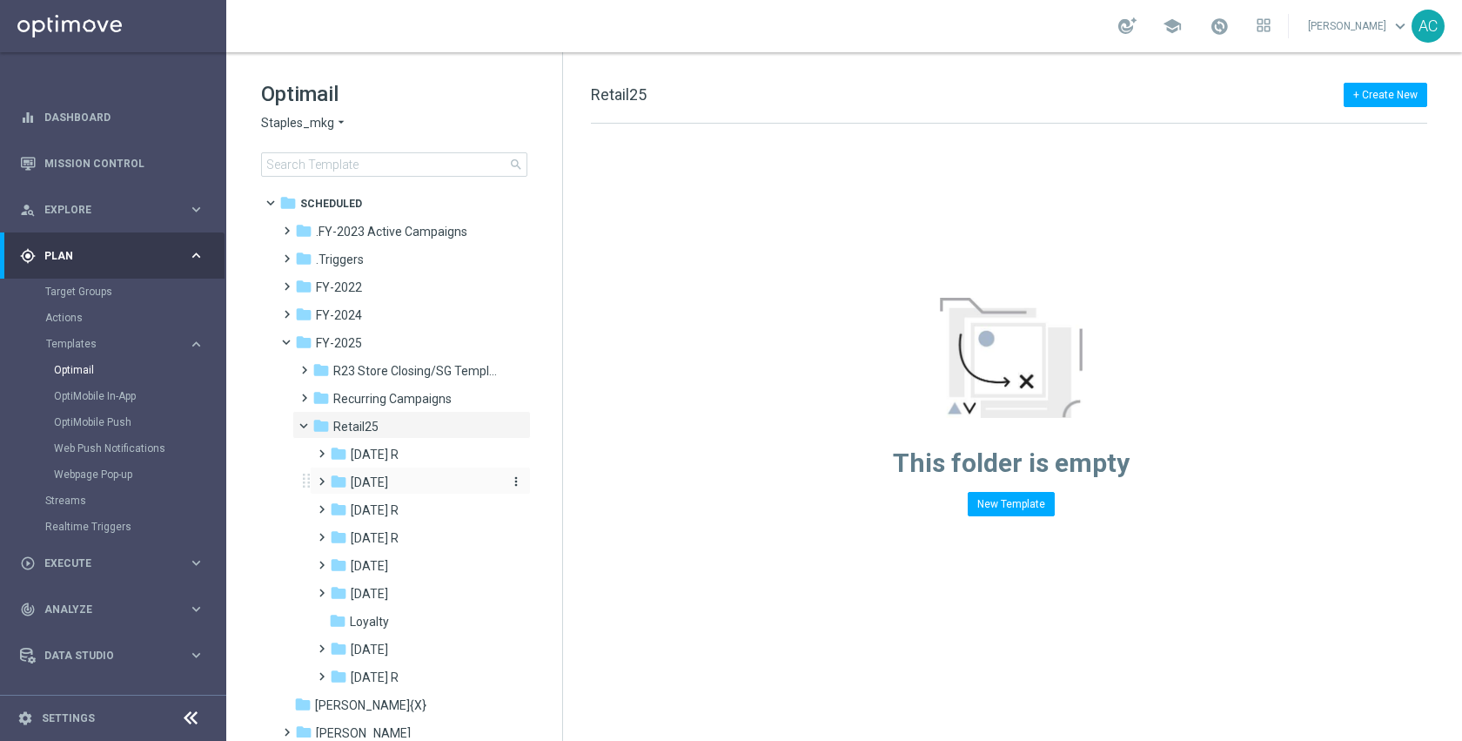
click at [409, 488] on div "folder August 25" at bounding box center [415, 483] width 171 height 20
click at [430, 579] on div "folder WO 8.3 more_vert" at bounding box center [429, 592] width 204 height 28
click at [420, 594] on div "folder WO 8.3" at bounding box center [425, 594] width 156 height 20
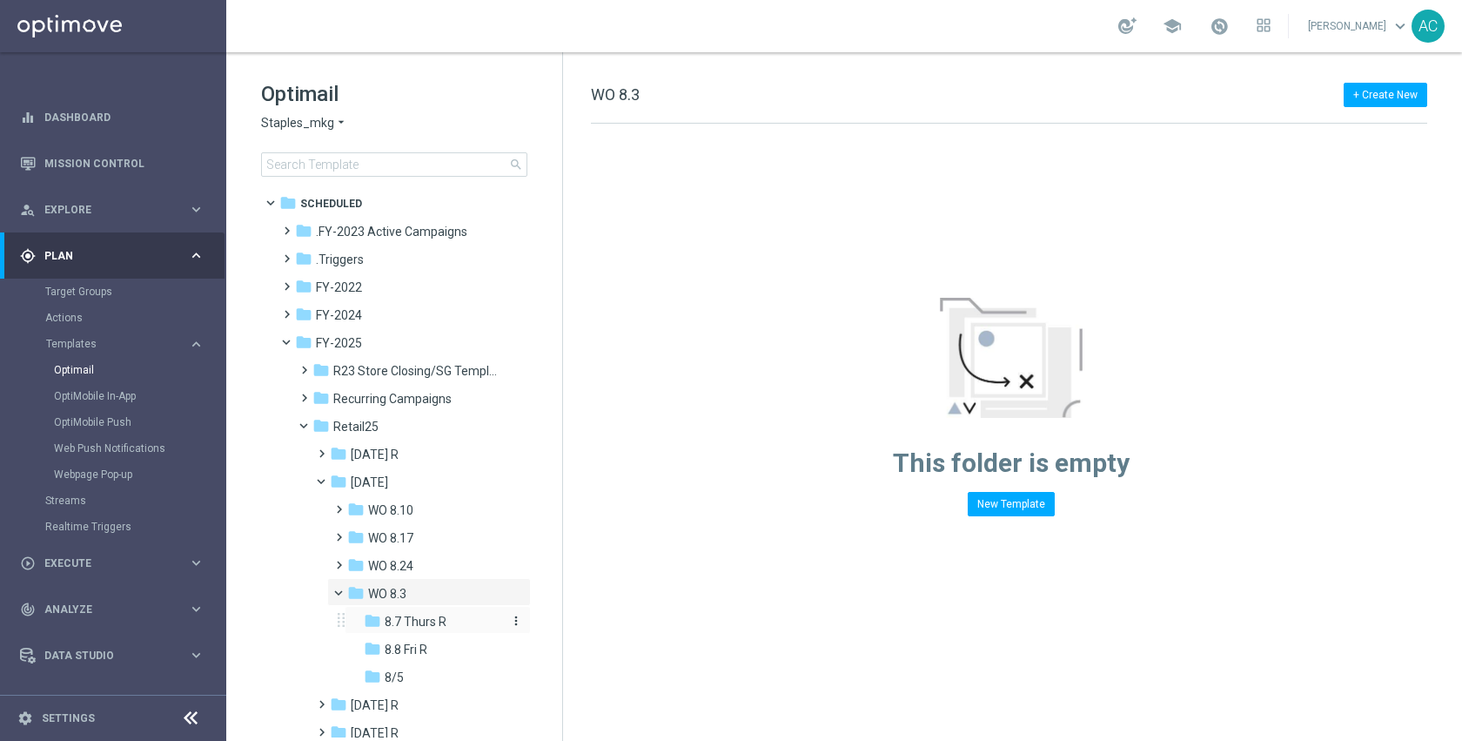
click at [426, 615] on span "8.7 Thurs R" at bounding box center [416, 622] width 62 height 16
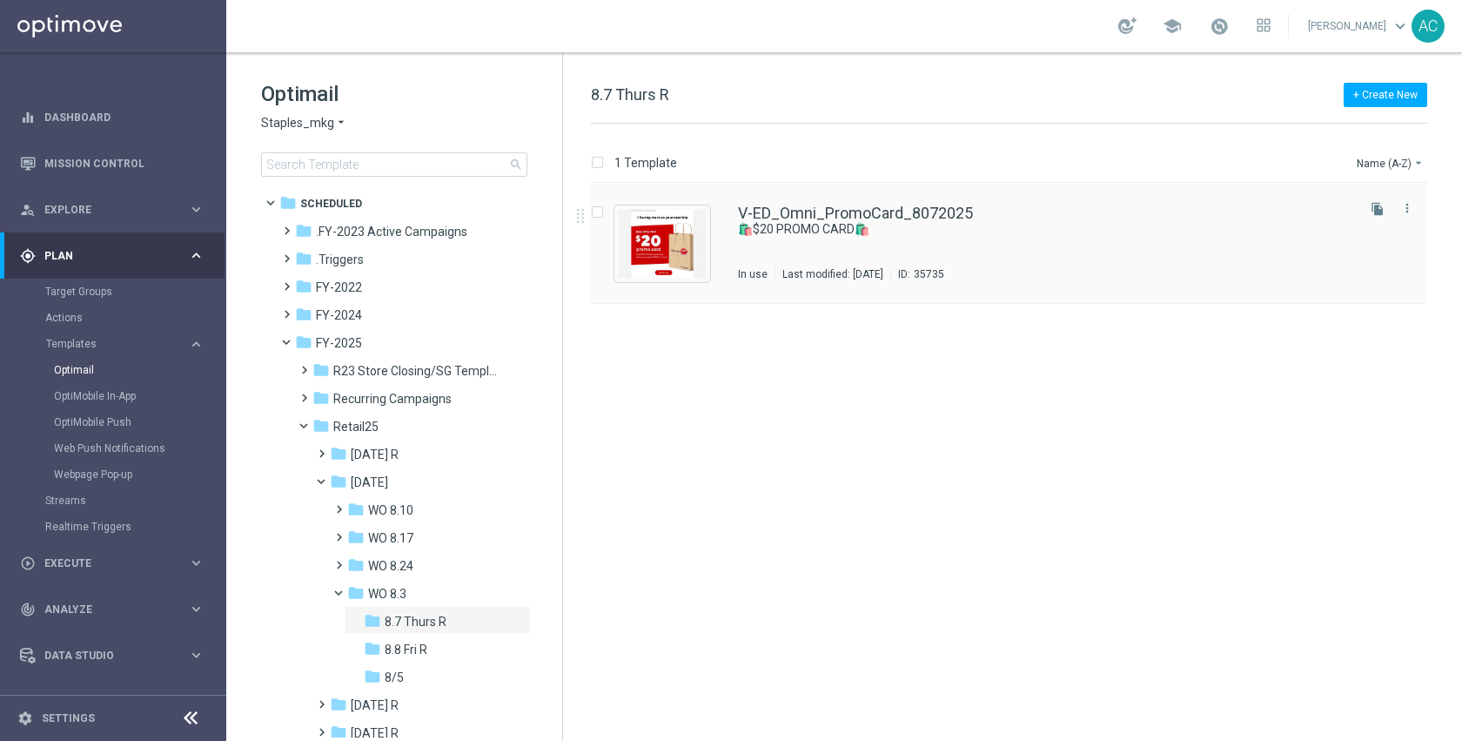
click at [864, 259] on div "V-ED_Omni_PromoCard_8072025 🛍️$20 PROMO CARD🛍️ In use Last modified: Tuesday, J…" at bounding box center [1045, 243] width 615 height 76
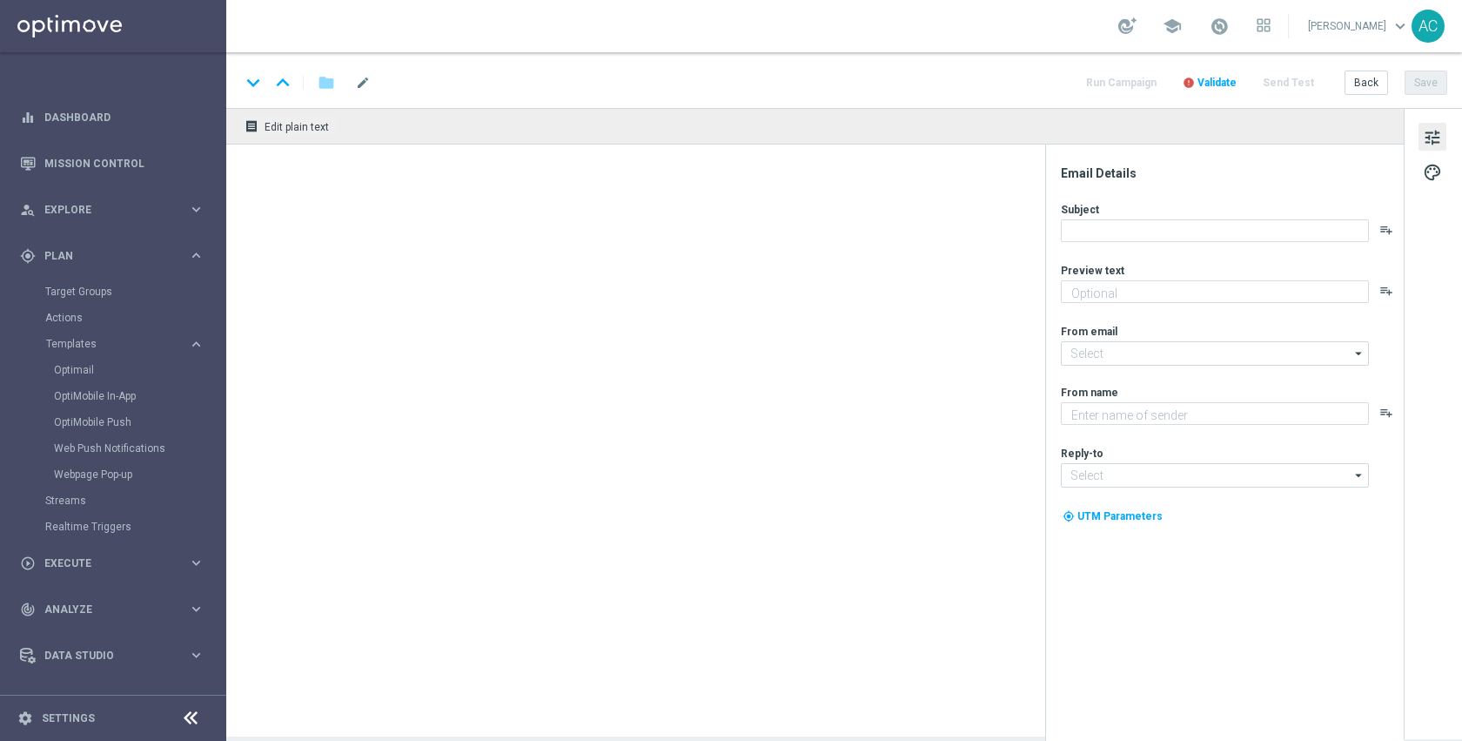
type textarea "Tap the app to unlock this deal."
type textarea "Staples"
type input "staples@connected.staples.com"
type input "info@staples.com"
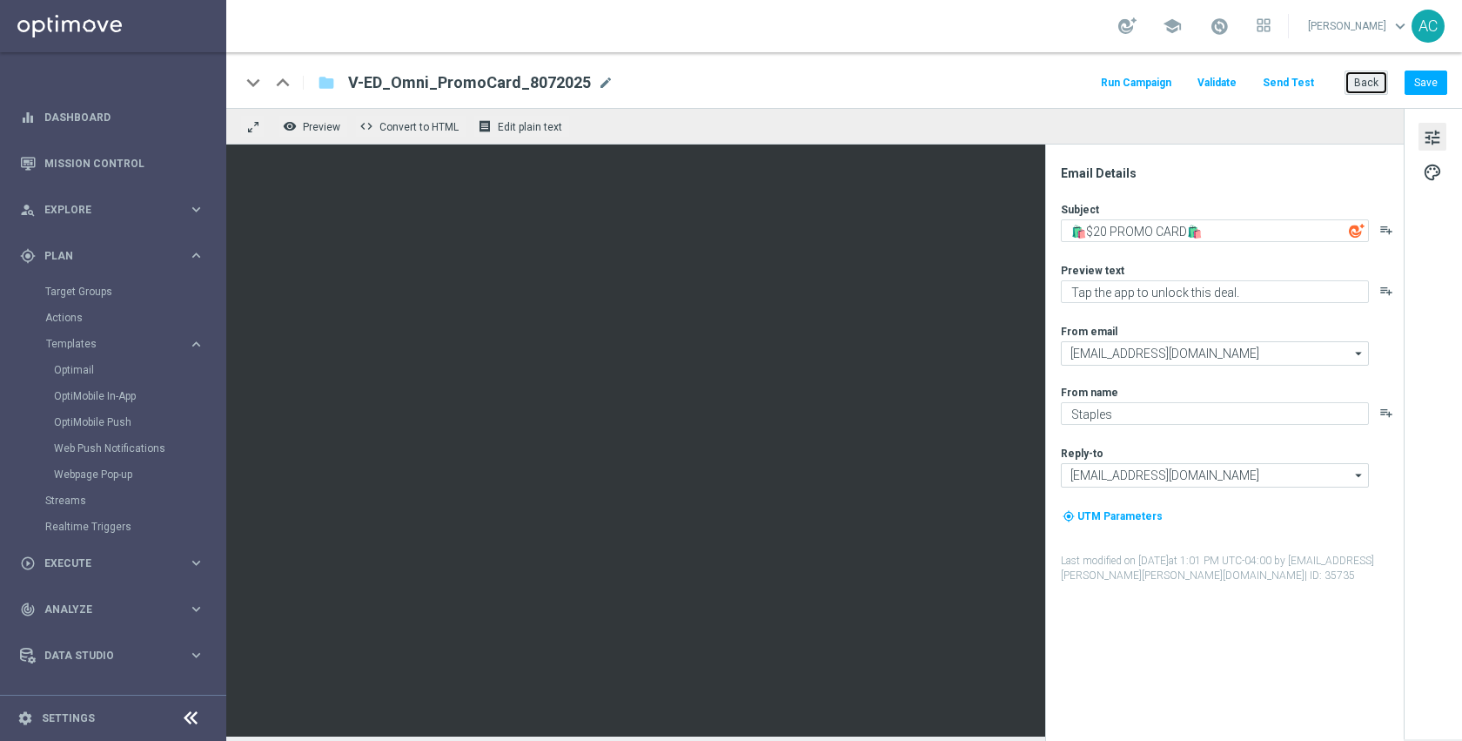
click at [1362, 82] on button "Back" at bounding box center [1367, 83] width 44 height 24
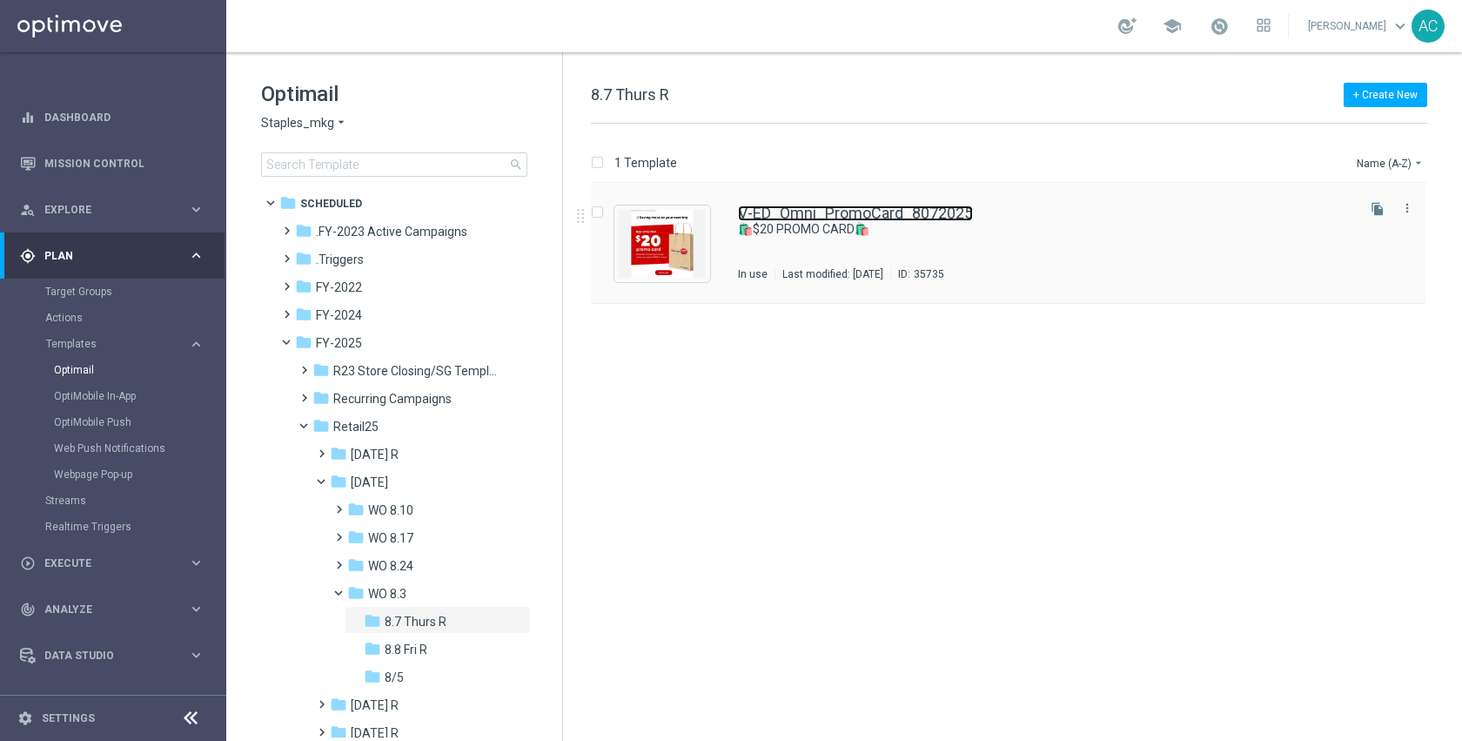
click at [906, 213] on link "V-ED_Omni_PromoCard_8072025" at bounding box center [855, 213] width 235 height 16
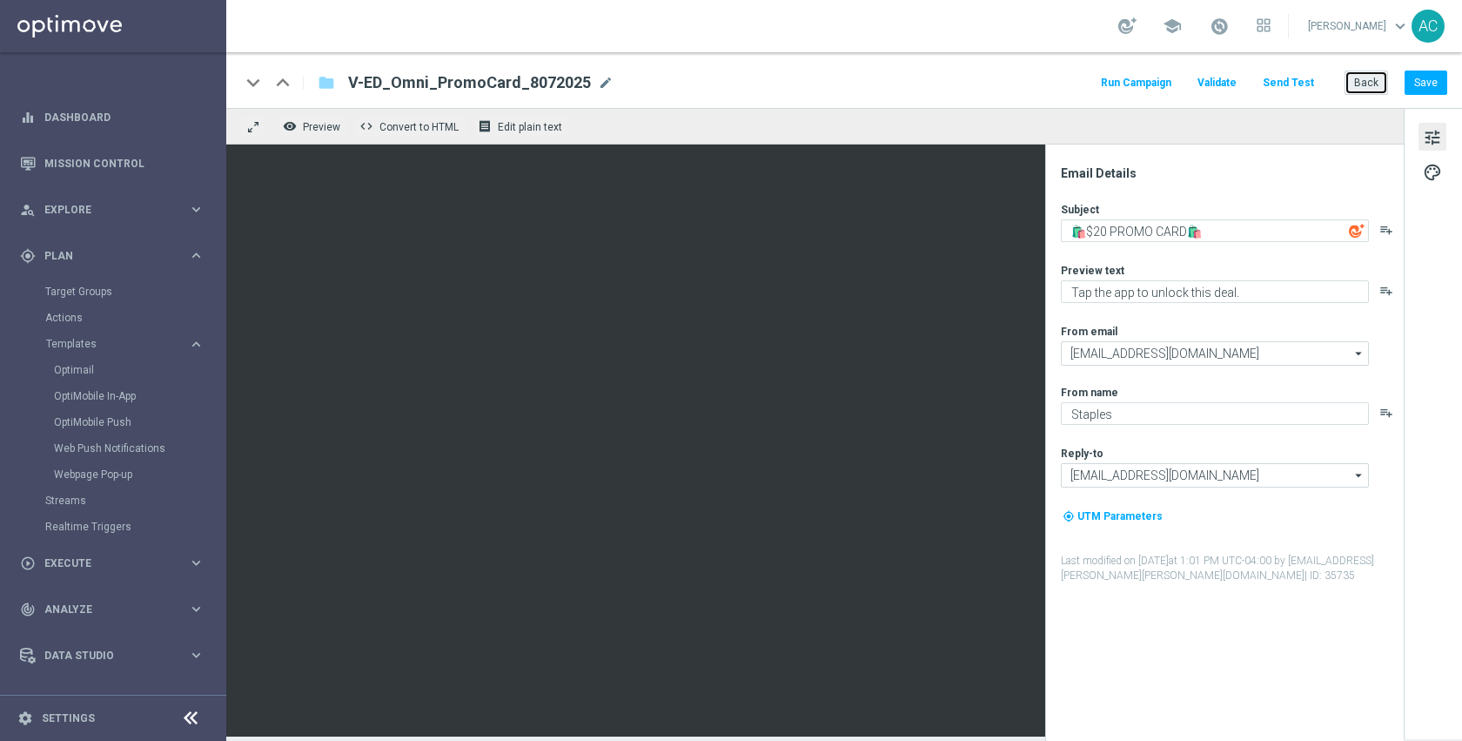
click at [1367, 87] on button "Back" at bounding box center [1367, 83] width 44 height 24
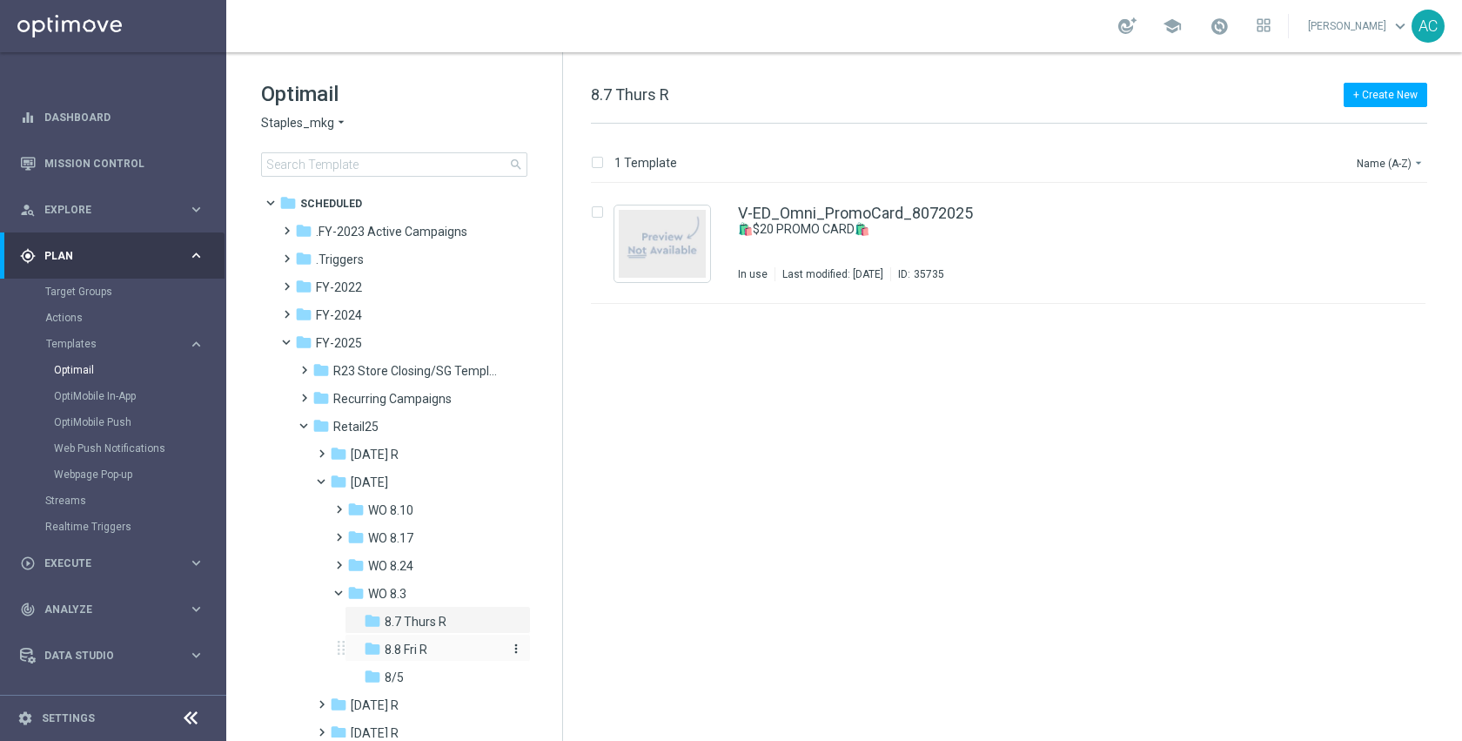
click at [420, 645] on span "8.8 Fri R" at bounding box center [406, 649] width 43 height 16
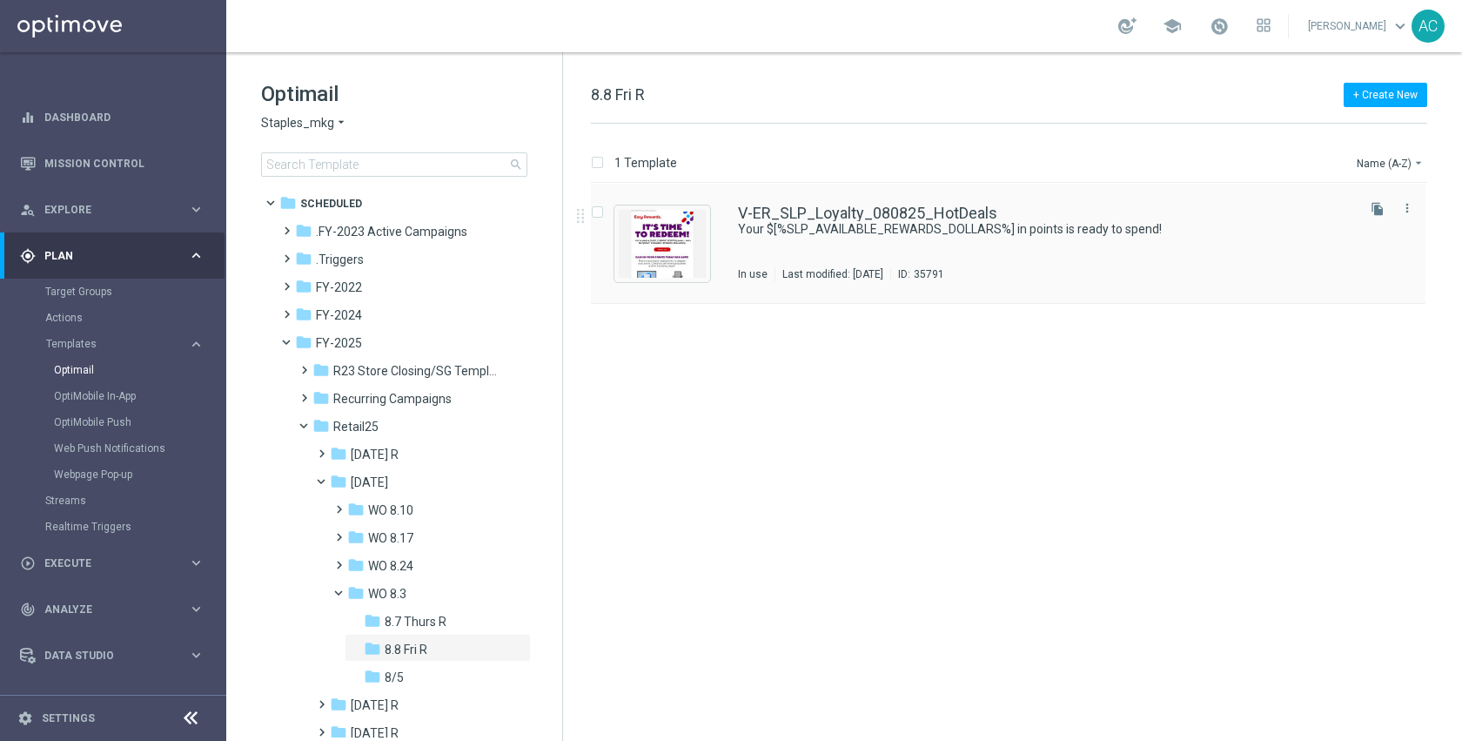
click at [919, 245] on div "V-ER_SLP_Loyalty_080825_HotDeals Your $[%SLP_AVAILABLE_REWARDS_DOLLARS%] in poi…" at bounding box center [1045, 243] width 615 height 76
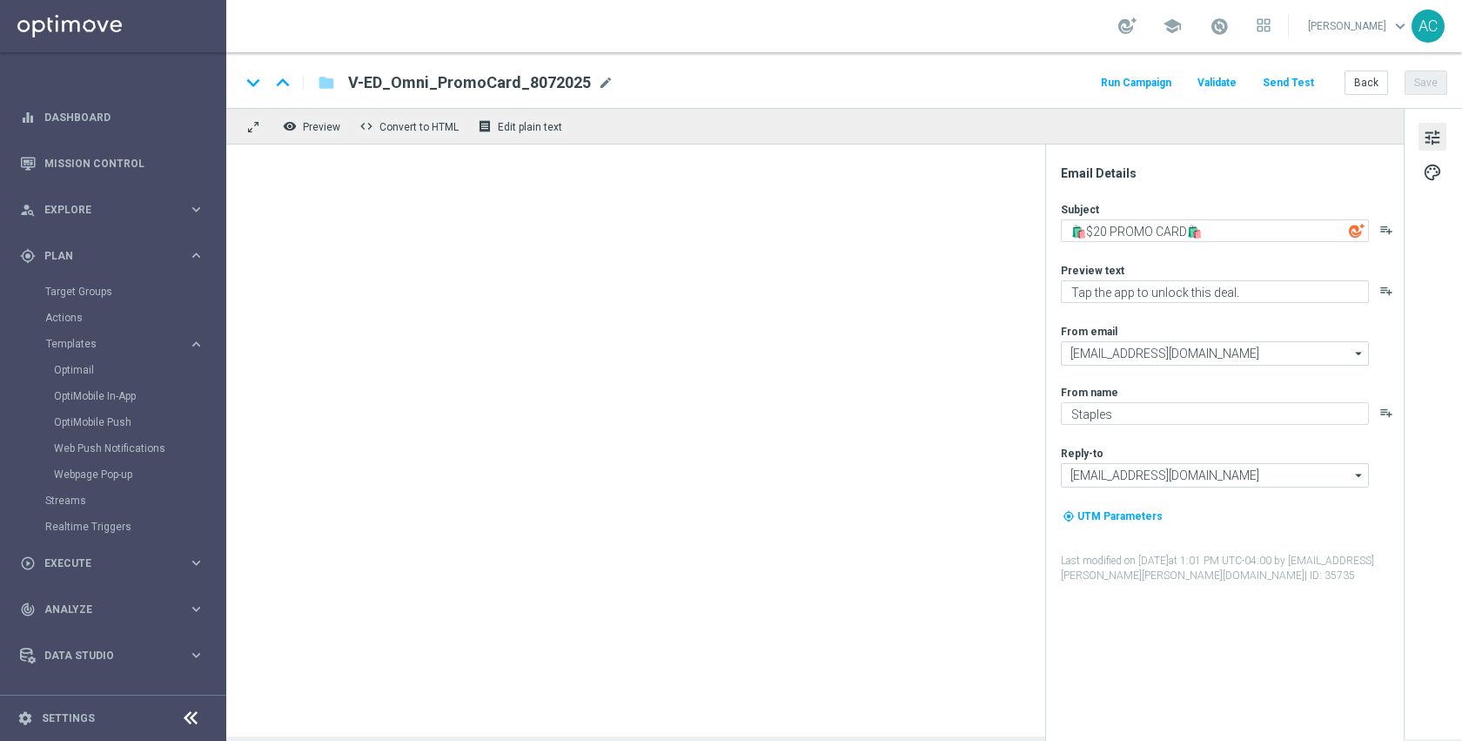
type textarea "Your $[%SLP_AVAILABLE_REWARDS_DOLLARS%] in points is ready to spend!"
type textarea "Redeem now and save on these top deals."
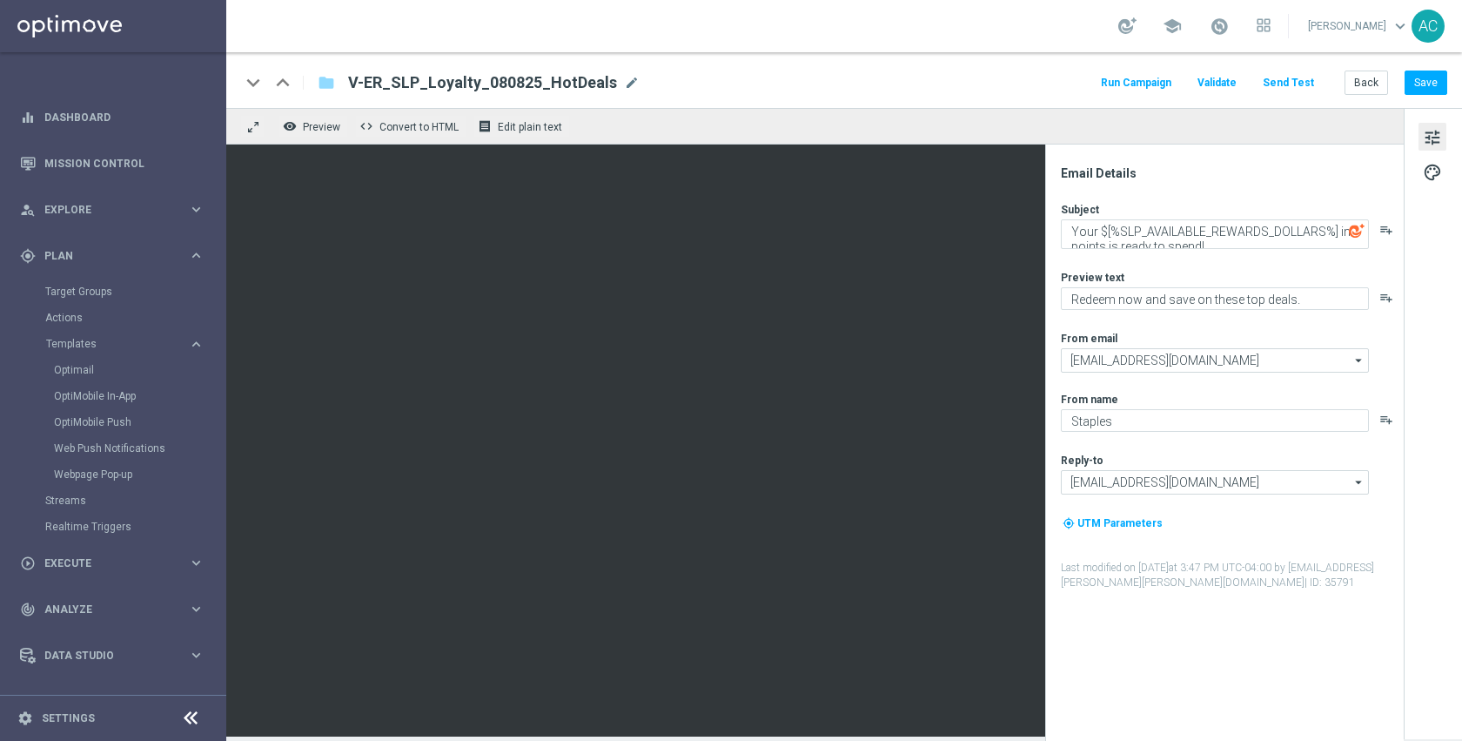
click at [1290, 81] on button "Send Test" at bounding box center [1288, 83] width 57 height 24
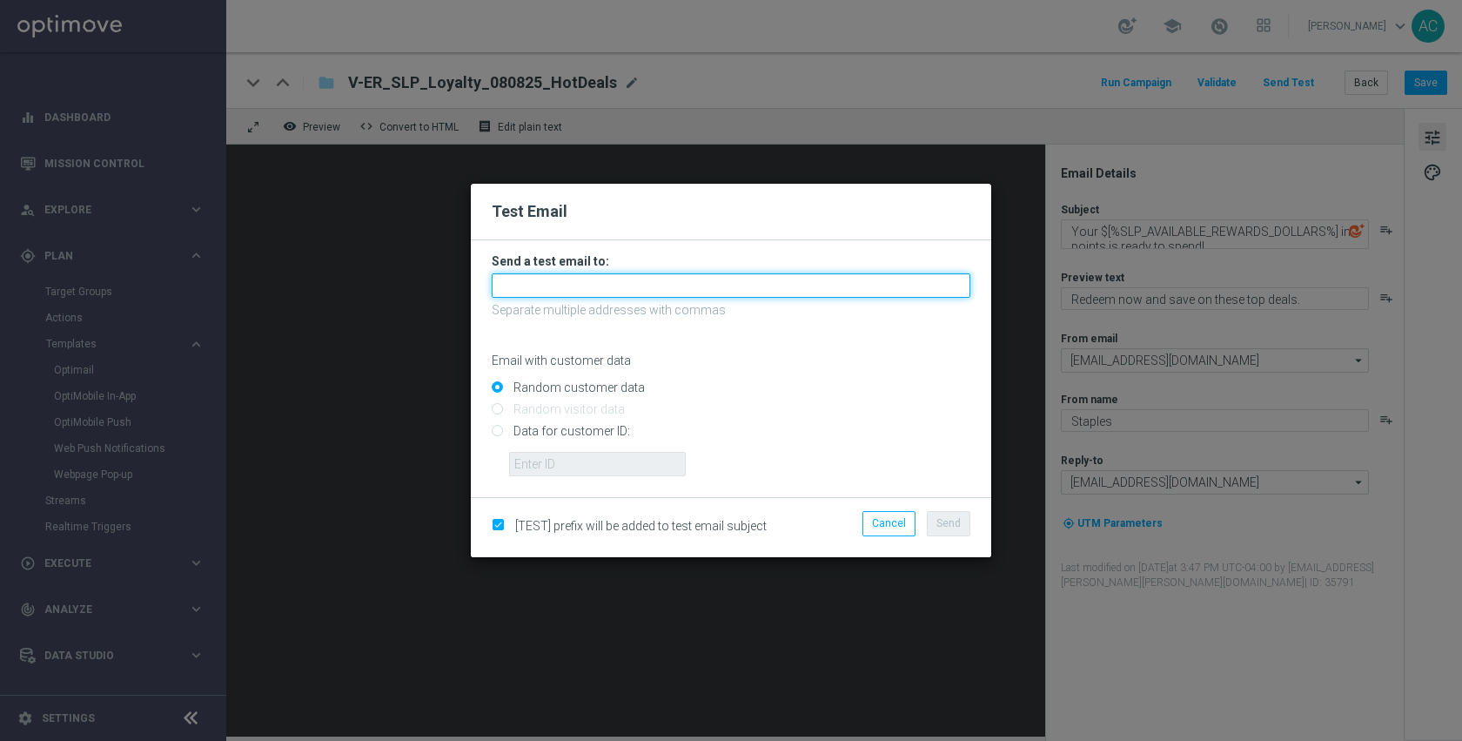
click at [604, 283] on input "text" at bounding box center [731, 285] width 479 height 24
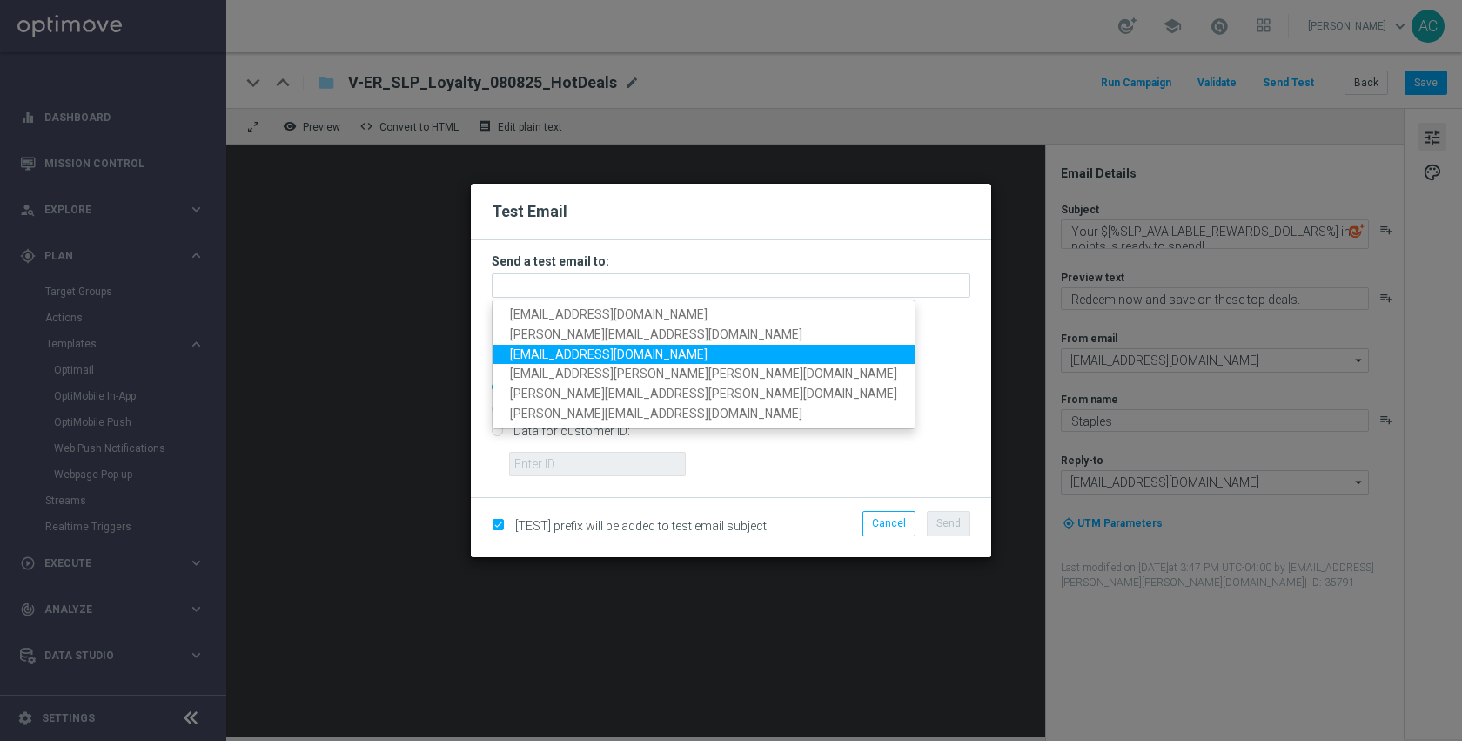
click at [574, 352] on span "anil.chennuru@staples.com" at bounding box center [609, 354] width 198 height 14
type input "anil.chennuru@staples.com"
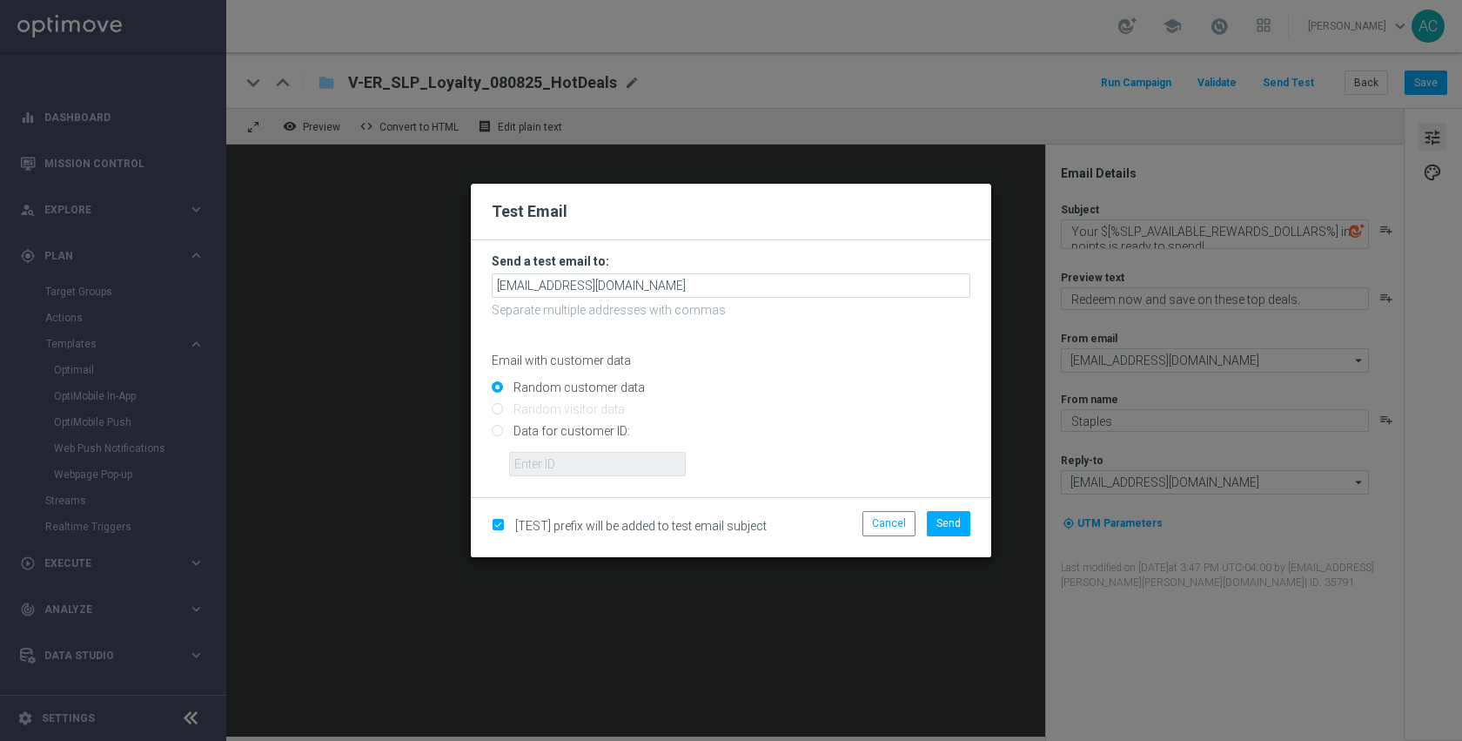
click at [557, 434] on input "Data for customer ID:" at bounding box center [731, 439] width 479 height 24
radio input "true"
click at [552, 457] on input "text" at bounding box center [597, 464] width 177 height 24
paste input "10234791780"
type input "10234791780"
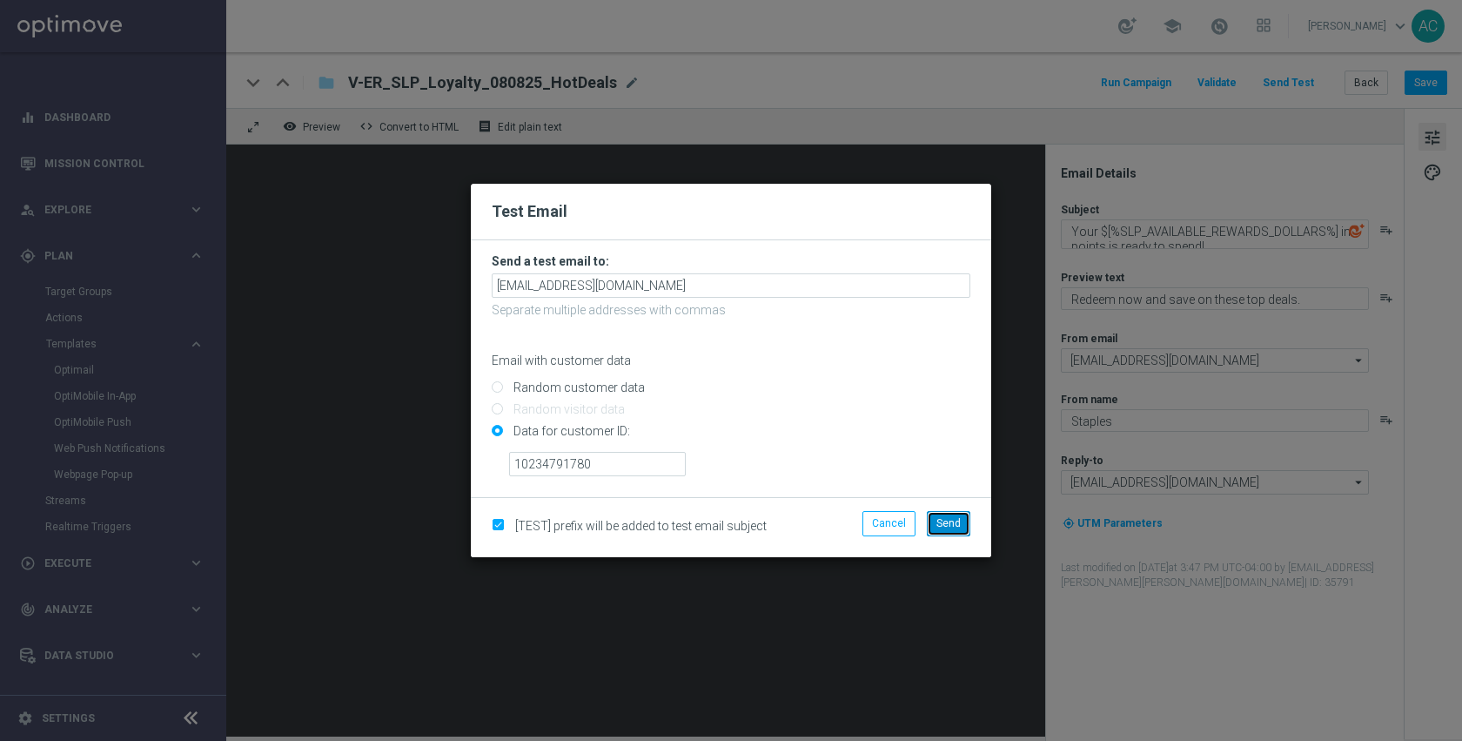
click at [947, 521] on span "Send" at bounding box center [949, 523] width 24 height 12
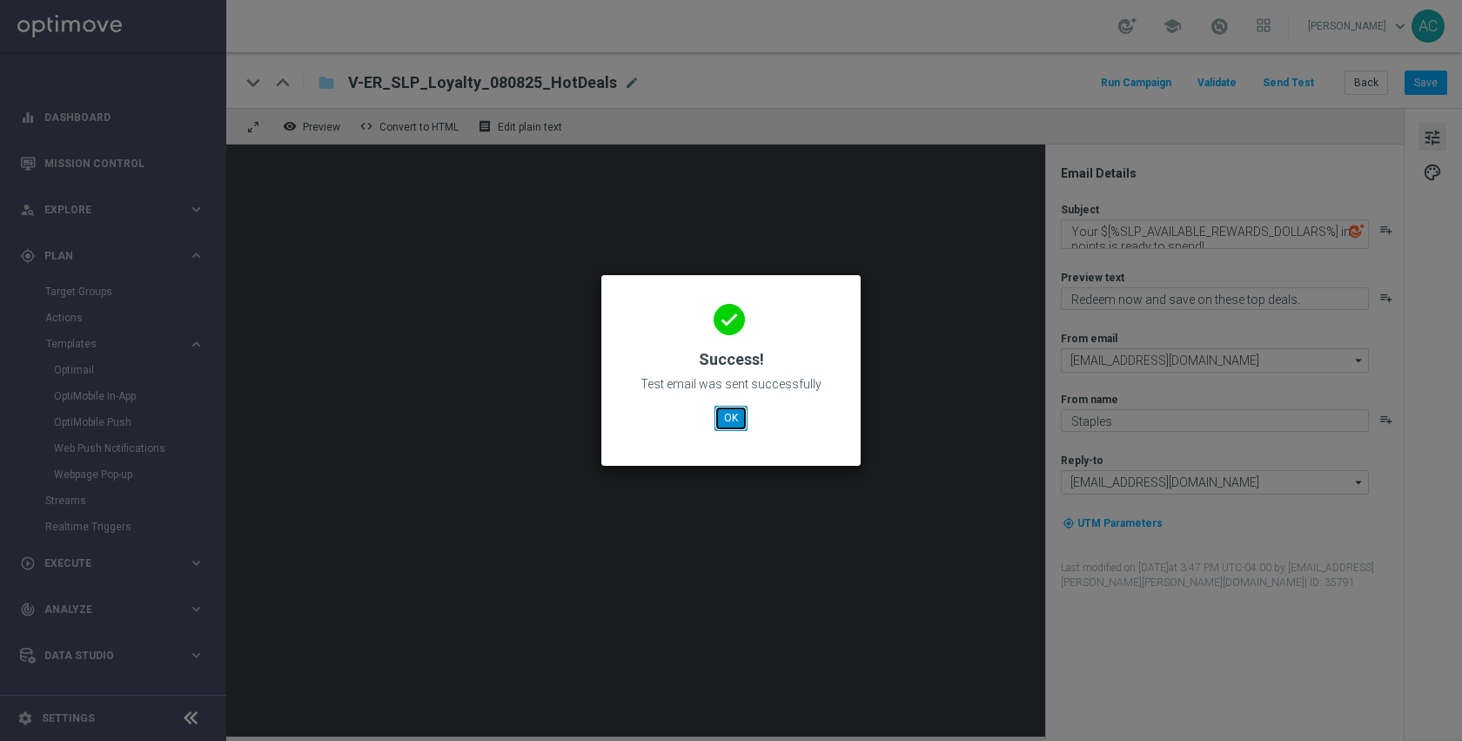
click at [731, 416] on button "OK" at bounding box center [731, 418] width 33 height 24
